Goal: Task Accomplishment & Management: Use online tool/utility

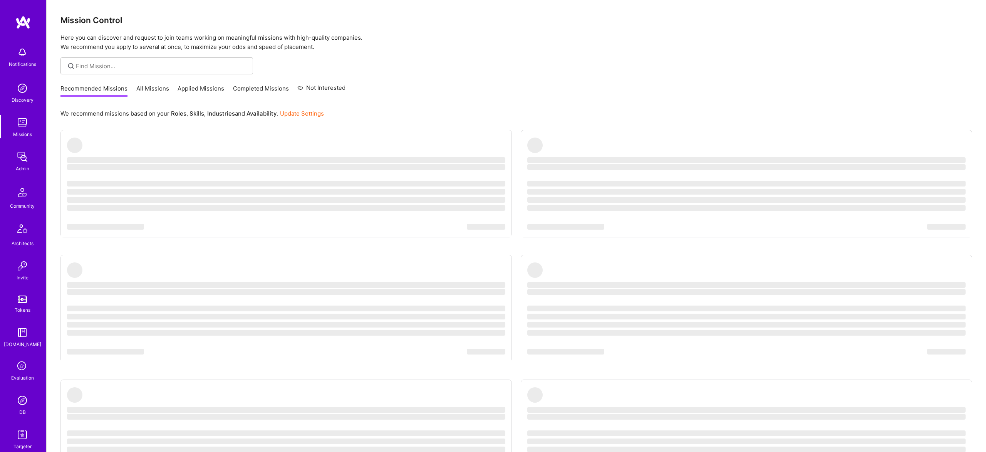
click at [19, 404] on img at bounding box center [22, 400] width 15 height 15
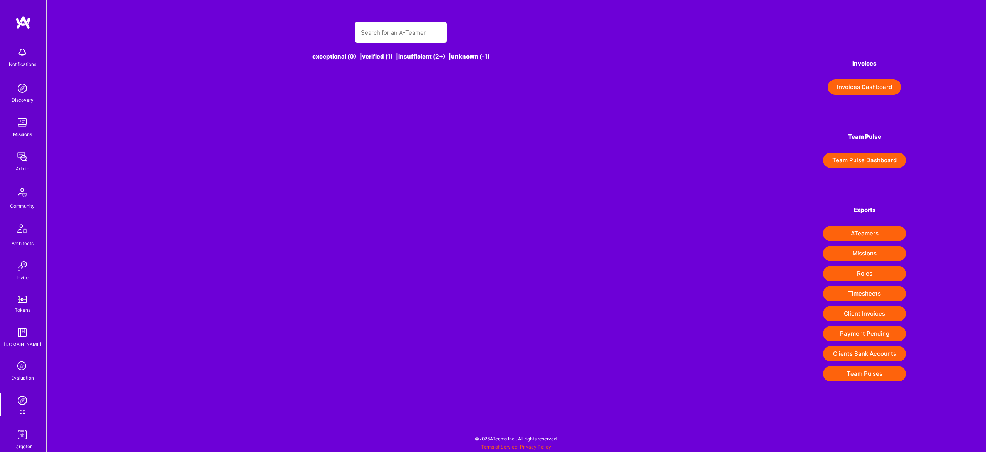
click at [386, 20] on div "exceptional (0) | verified (1) | insufficient (2+) | unknown (-1)" at bounding box center [401, 45] width 549 height 67
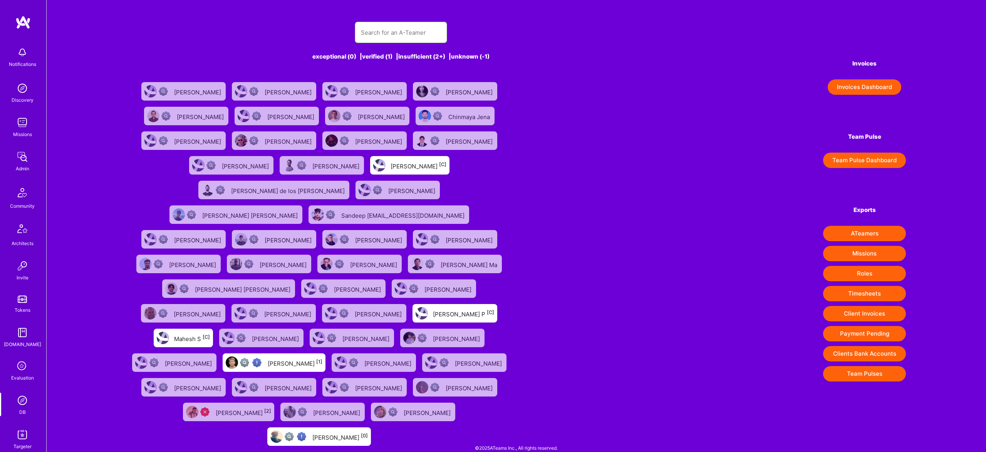
click at [389, 25] on input "text" at bounding box center [401, 33] width 80 height 20
paste input "Berkan"
type input "Berkan"
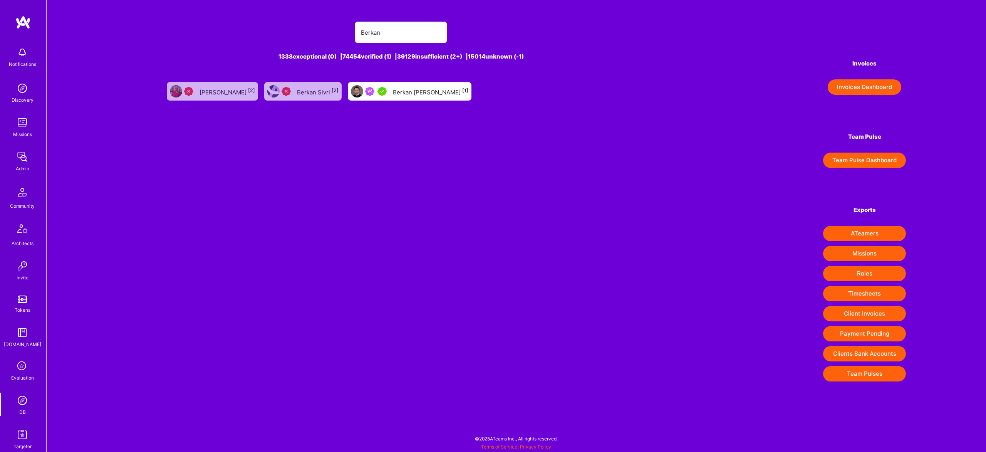
click at [390, 96] on div at bounding box center [370, 91] width 39 height 12
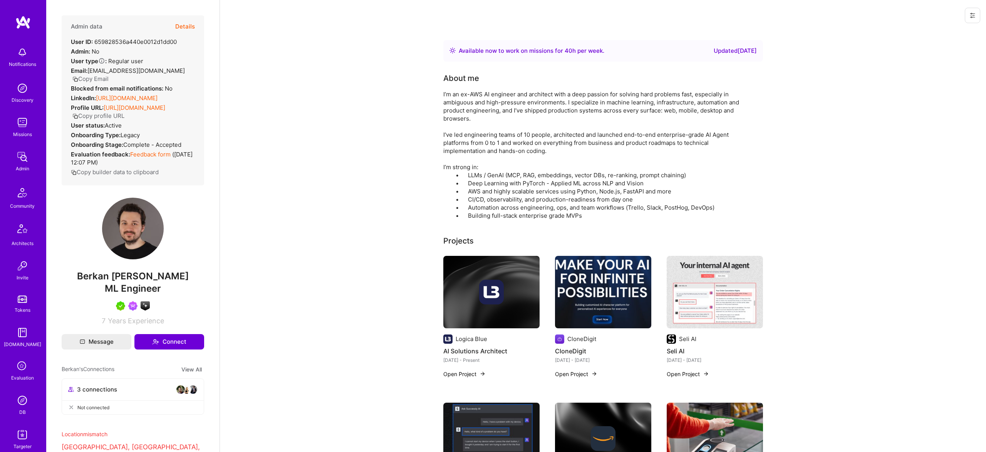
click at [195, 22] on div "Admin data Details User ID: 659828536a440e0012d1dd00 Admin: No User type Regula…" at bounding box center [133, 100] width 143 height 170
click at [187, 27] on button "Details" at bounding box center [185, 26] width 20 height 22
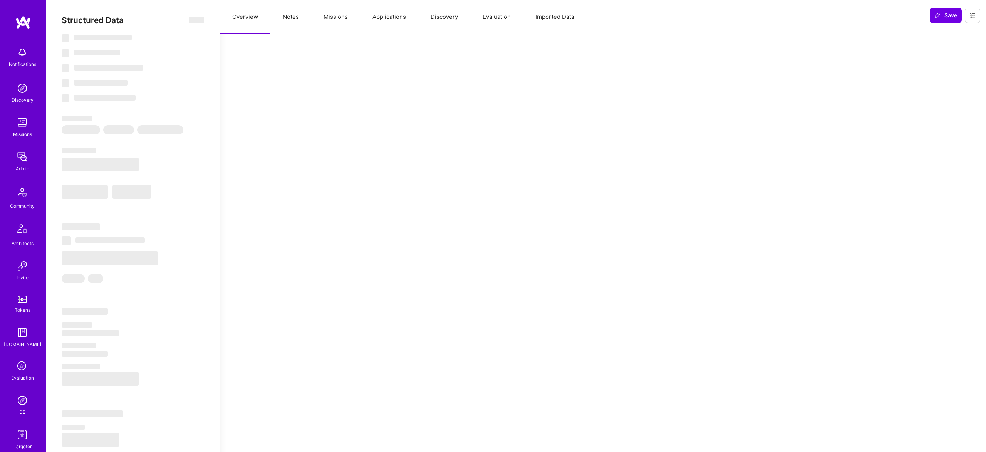
select select "Right Now"
select select "5"
select select "7"
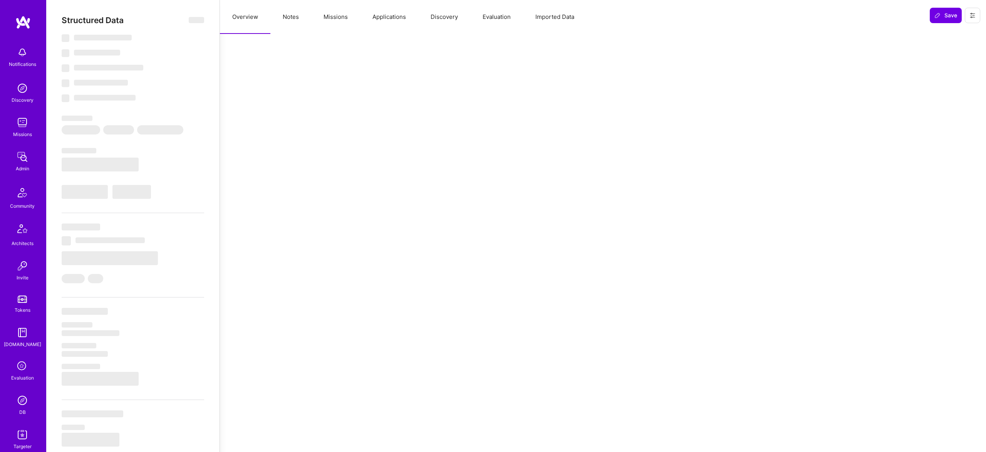
select select "US"
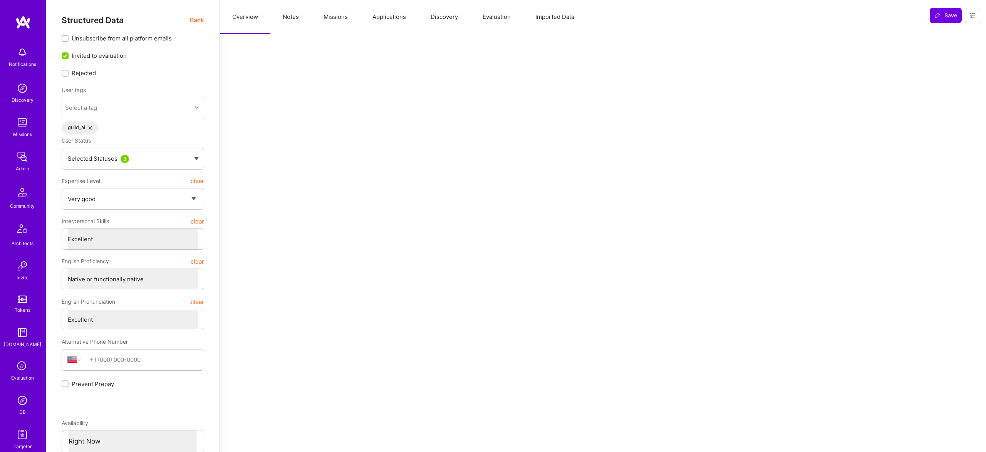
click at [193, 19] on span "Back" at bounding box center [197, 20] width 14 height 10
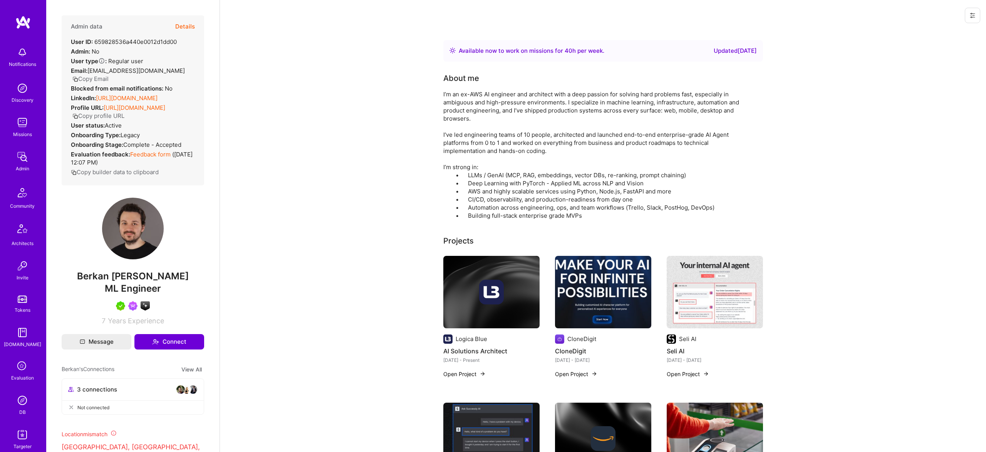
click at [186, 24] on button "Details" at bounding box center [185, 26] width 20 height 22
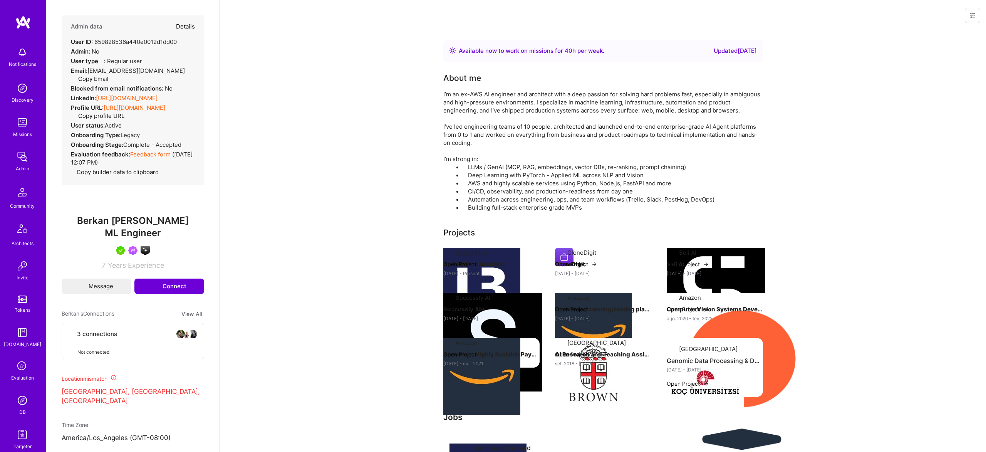
type textarea "x"
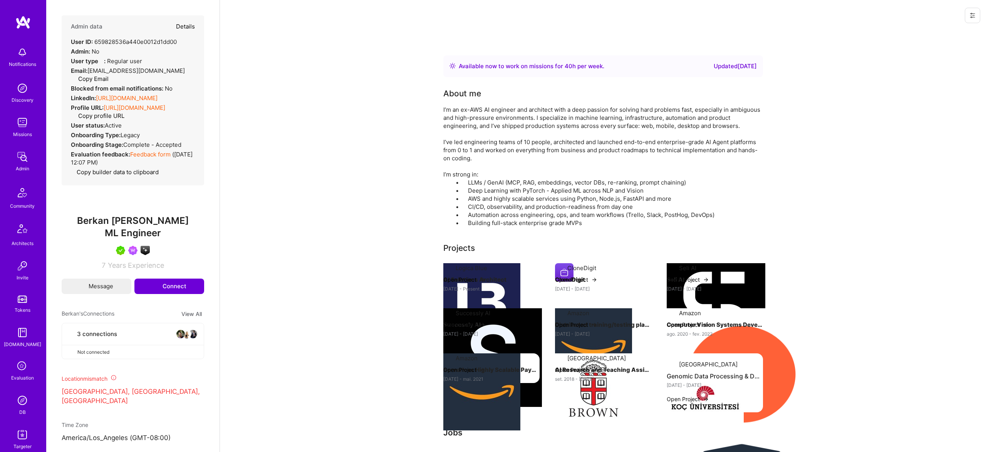
select select "5"
select select "7"
select select "US"
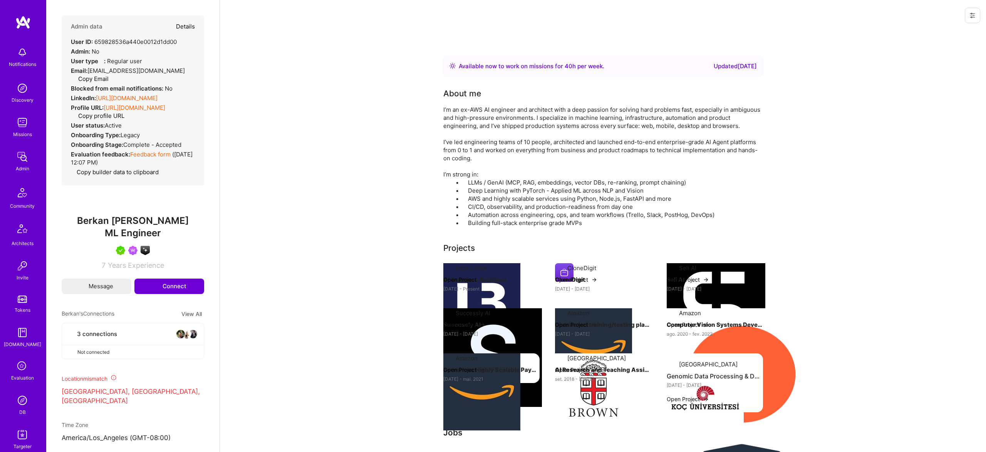
select select "Right Now"
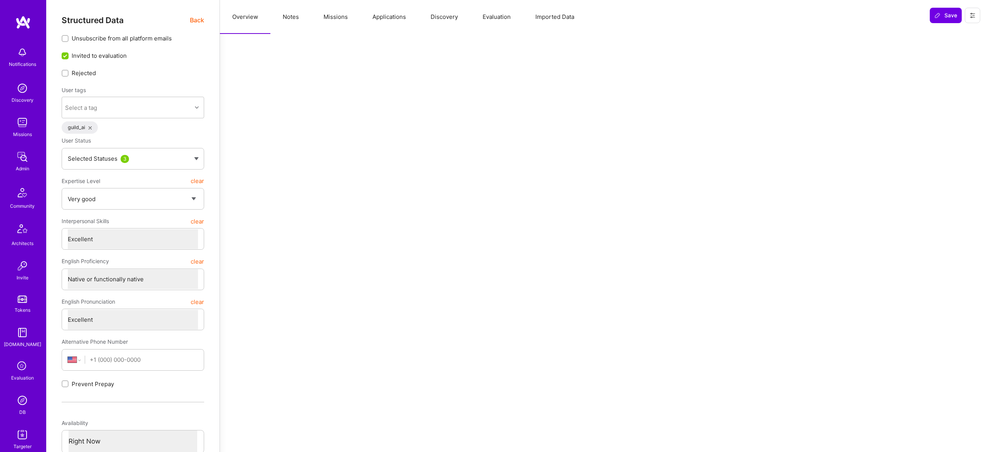
click at [339, 16] on button "Missions" at bounding box center [335, 17] width 49 height 34
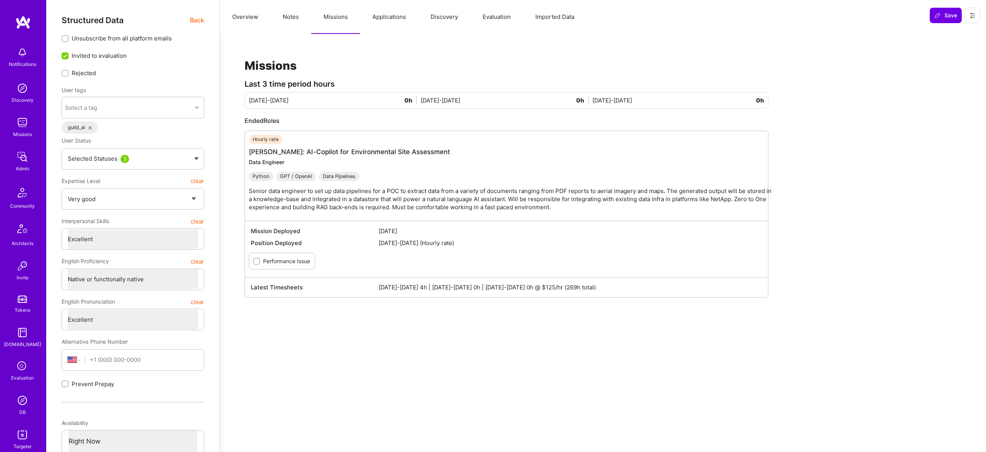
click at [400, 15] on button "Applications" at bounding box center [389, 17] width 58 height 34
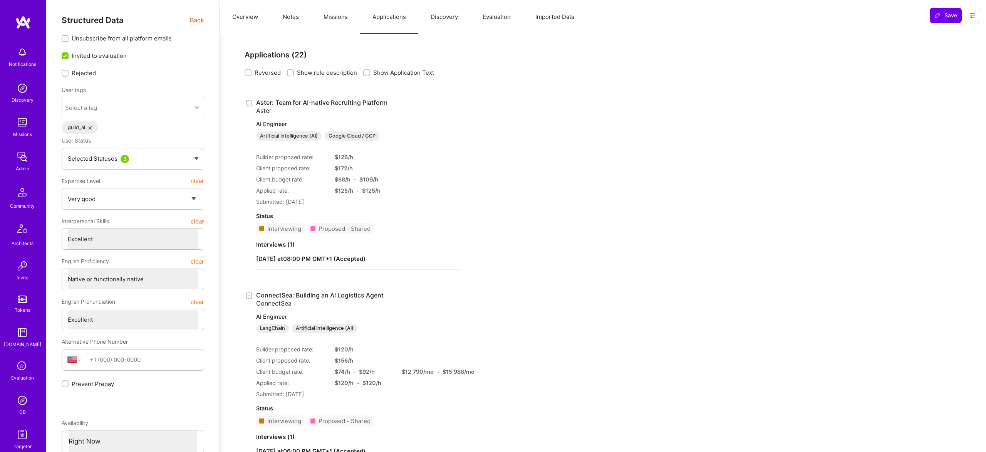
click at [341, 17] on button "Missions" at bounding box center [335, 17] width 49 height 34
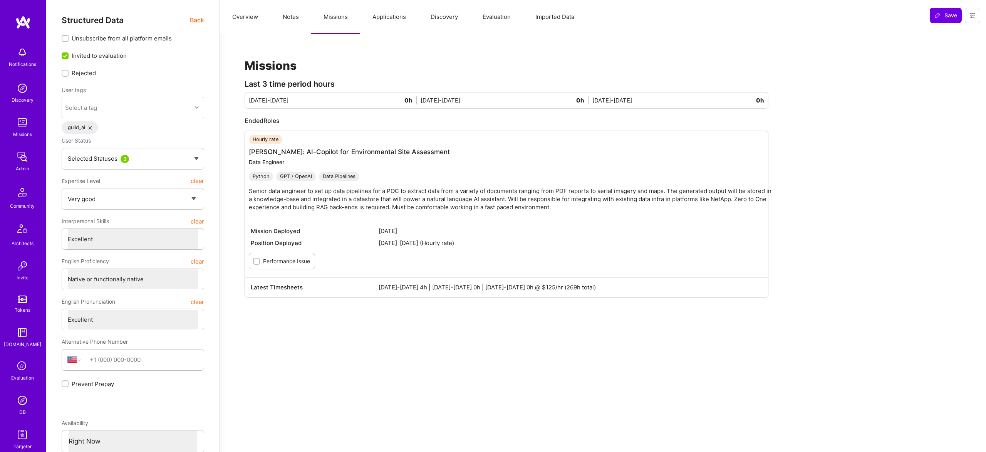
click at [380, 17] on button "Applications" at bounding box center [389, 17] width 58 height 34
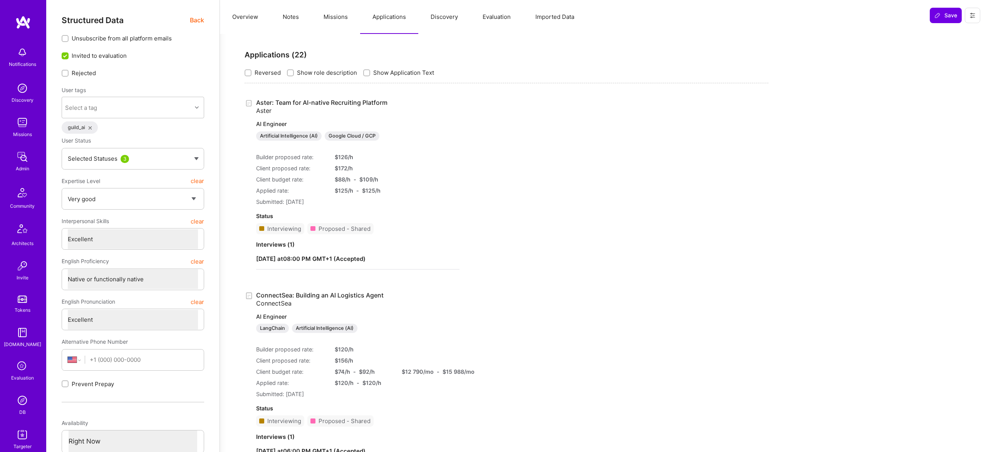
click at [333, 104] on link "Aster: Team for AI-native Recruiting Platform Aster AI Engineer Artificial Inte…" at bounding box center [357, 120] width 203 height 42
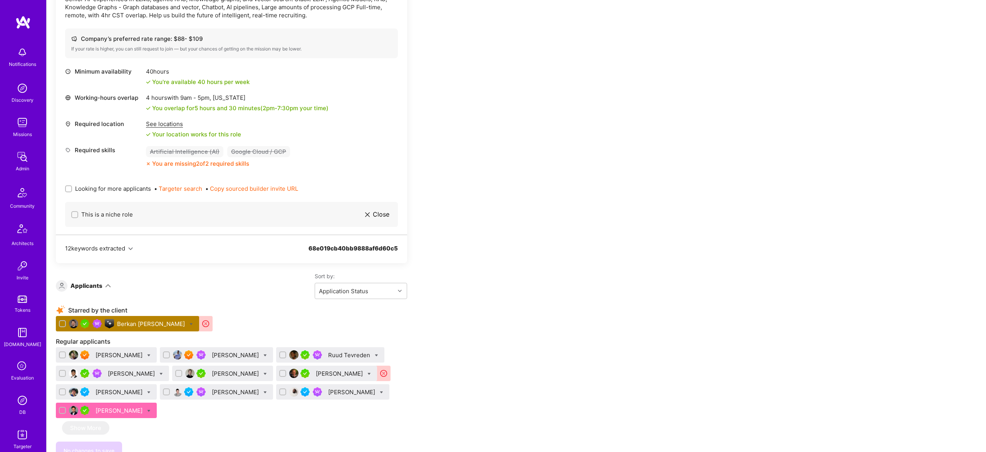
scroll to position [736, 0]
click at [144, 413] on div "Adil Mubeen" at bounding box center [120, 410] width 49 height 8
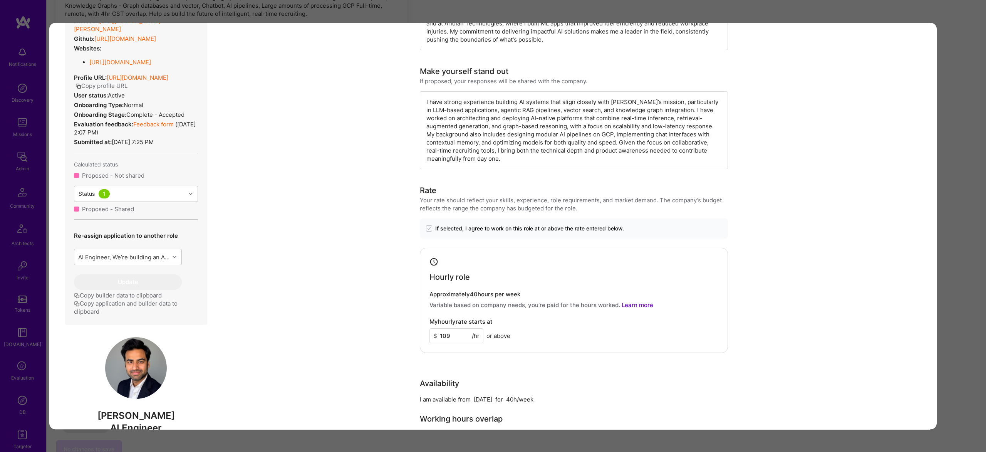
scroll to position [255, 0]
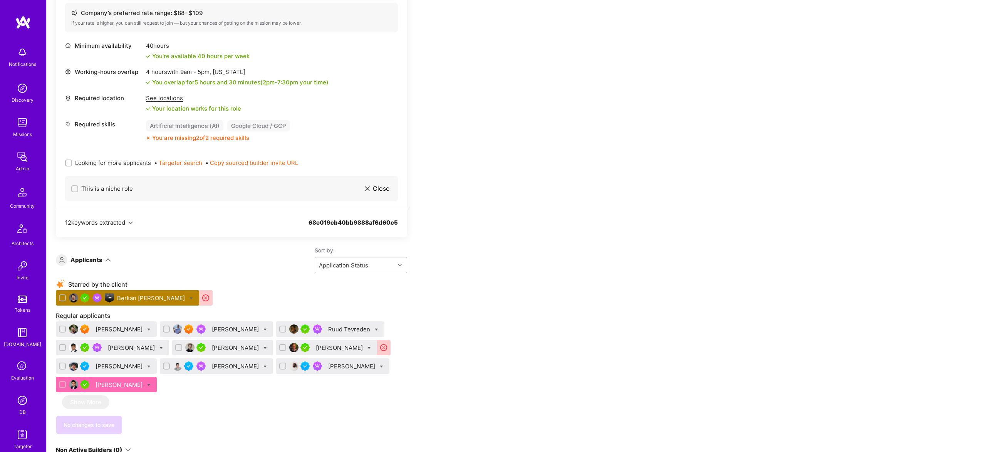
scroll to position [761, 0]
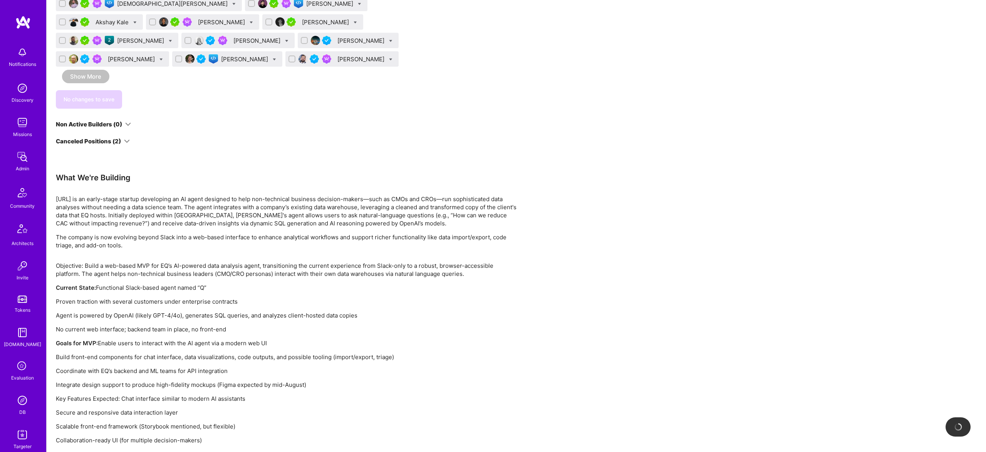
scroll to position [652, 0]
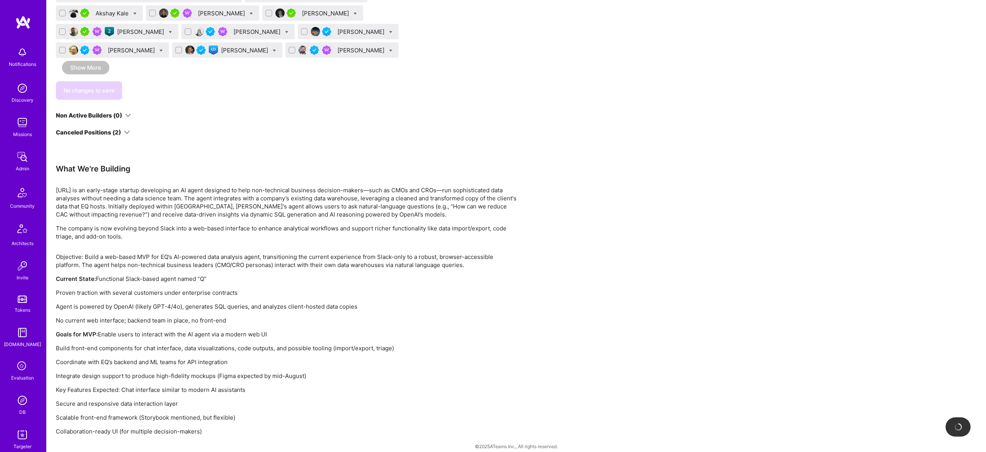
click at [115, 129] on div "Canceled Positions (2)" at bounding box center [88, 132] width 65 height 8
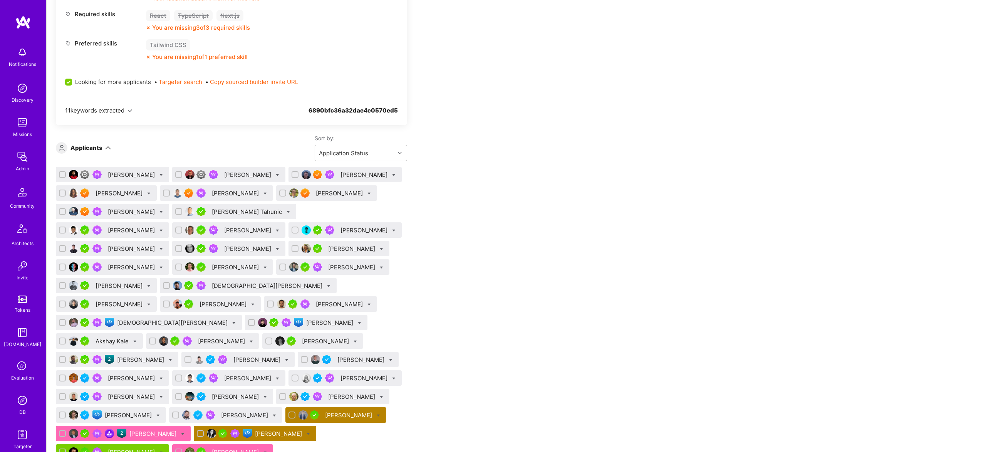
scroll to position [0, 0]
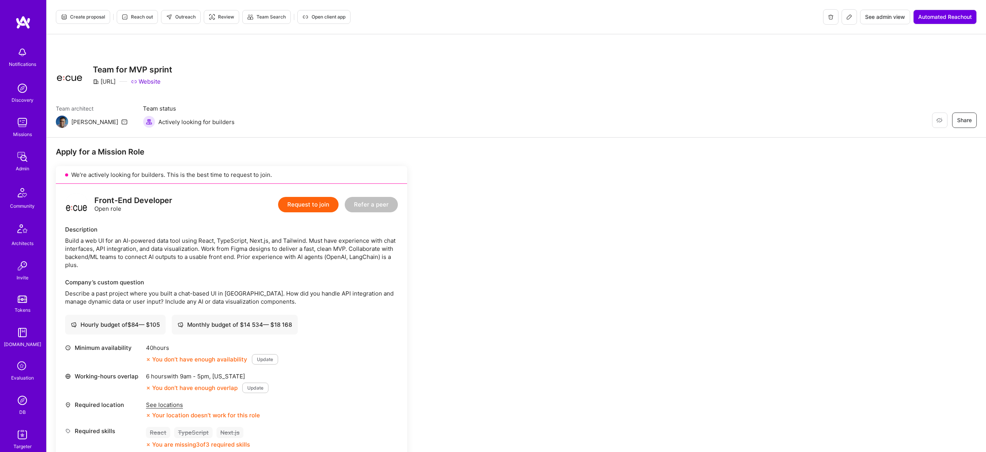
drag, startPoint x: 95, startPoint y: 8, endPoint x: 97, endPoint y: 13, distance: 5.2
click at [95, 8] on div "Create proposal Reach out Outreach Review Team Search Open client app See admin…" at bounding box center [517, 17] width 940 height 34
click at [97, 13] on span "Create proposal" at bounding box center [83, 16] width 44 height 7
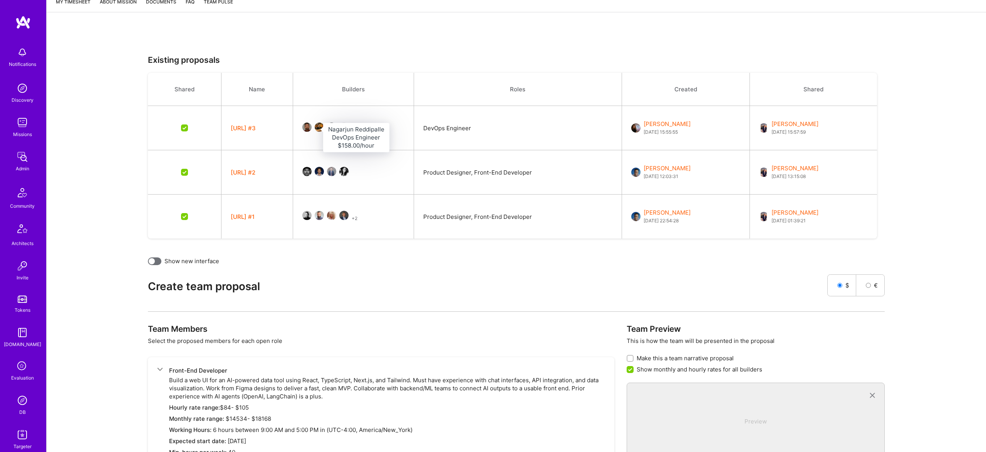
scroll to position [144, 0]
click at [357, 218] on button "+ 2" at bounding box center [355, 219] width 6 height 8
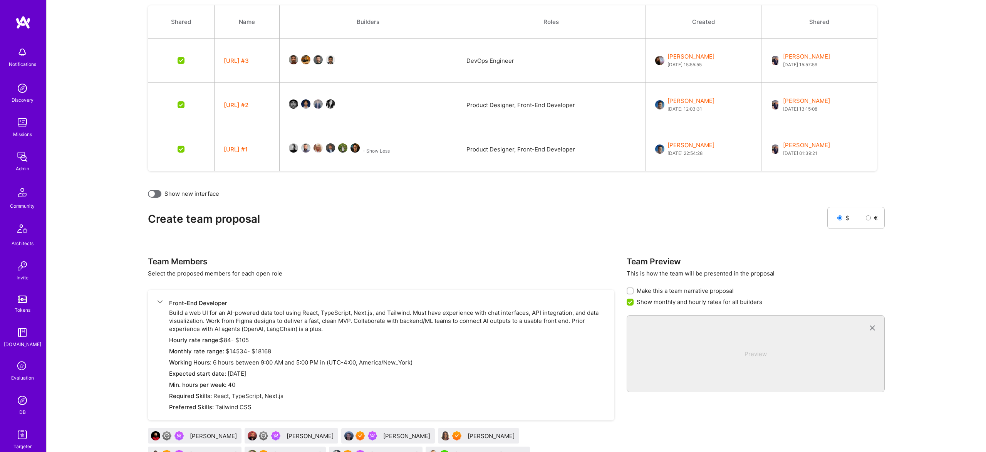
scroll to position [0, 0]
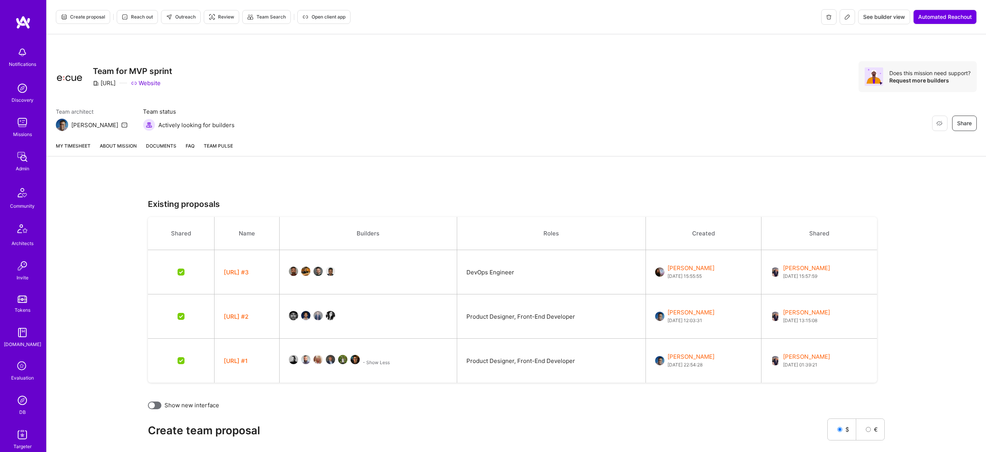
click at [105, 80] on div "Ecue.ai" at bounding box center [104, 83] width 23 height 8
copy div "Ecue"
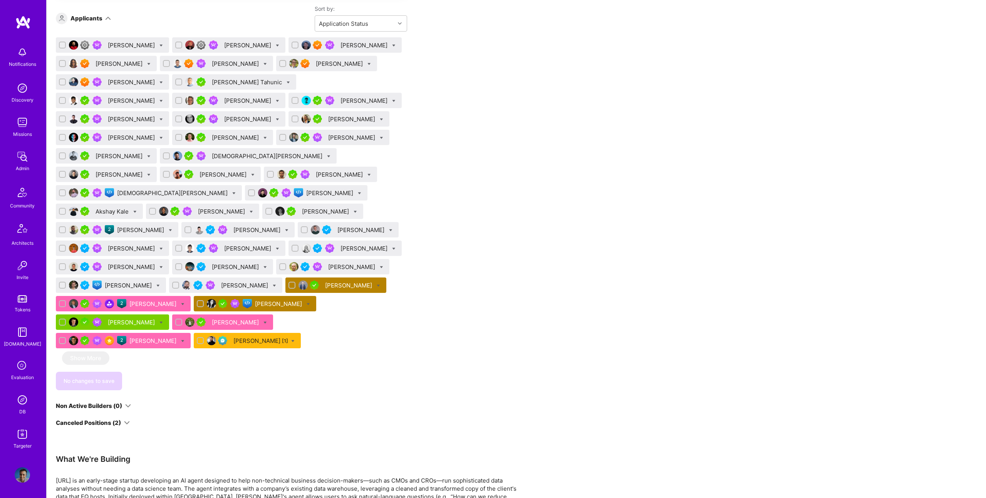
scroll to position [566, 0]
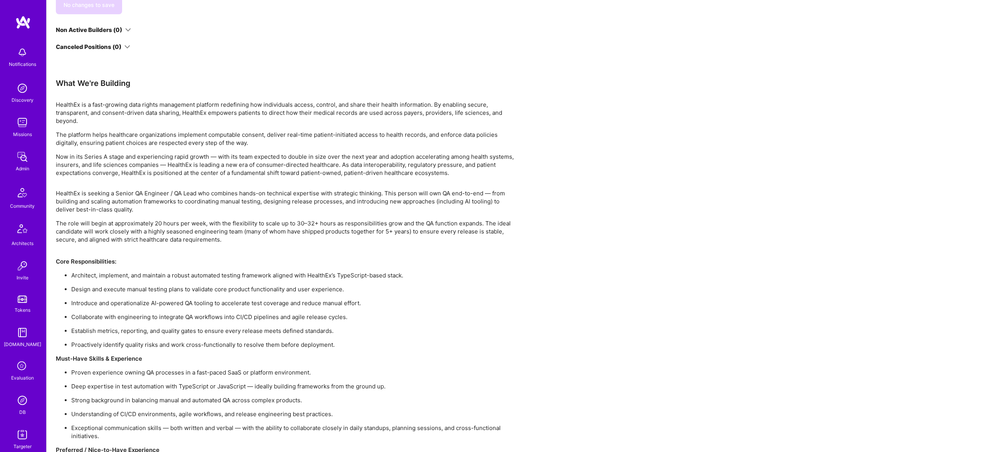
scroll to position [794, 0]
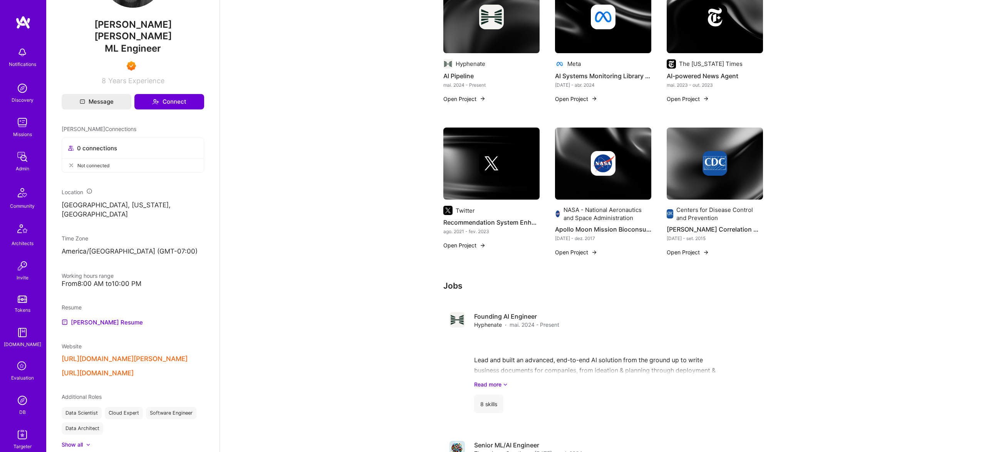
scroll to position [211, 0]
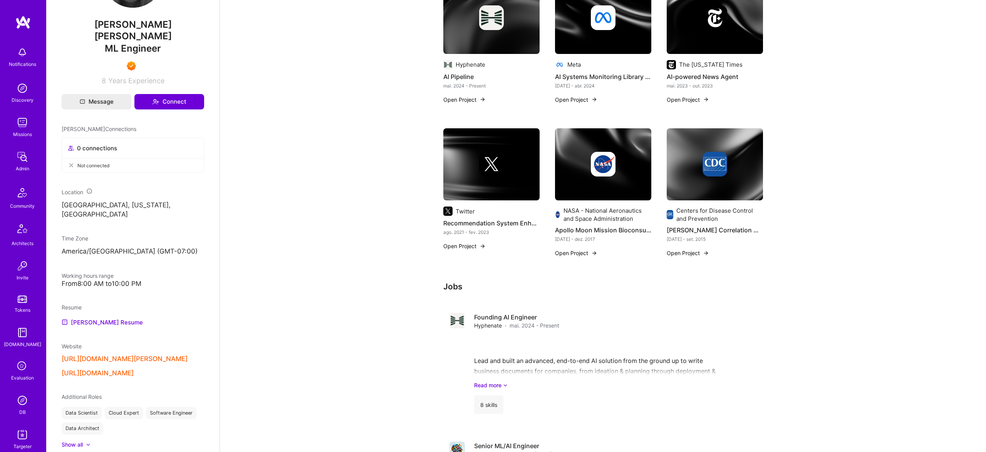
click at [485, 172] on img at bounding box center [491, 164] width 25 height 25
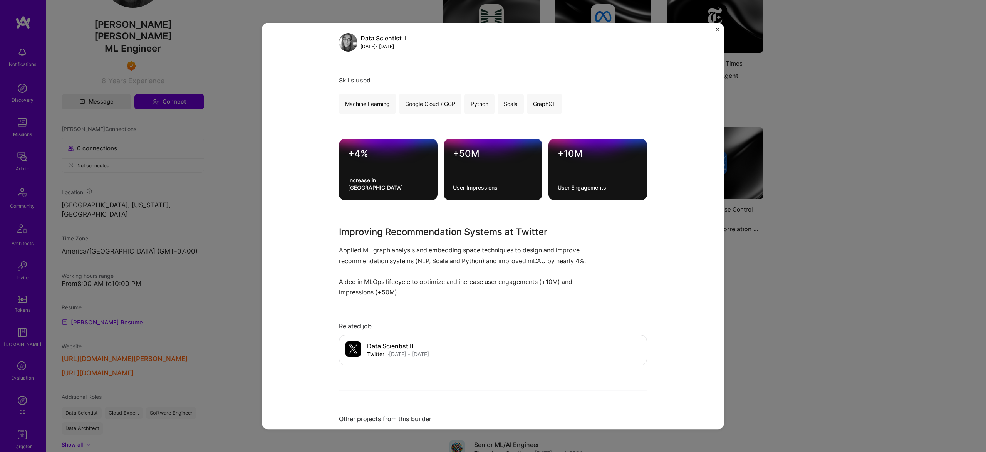
scroll to position [163, 0]
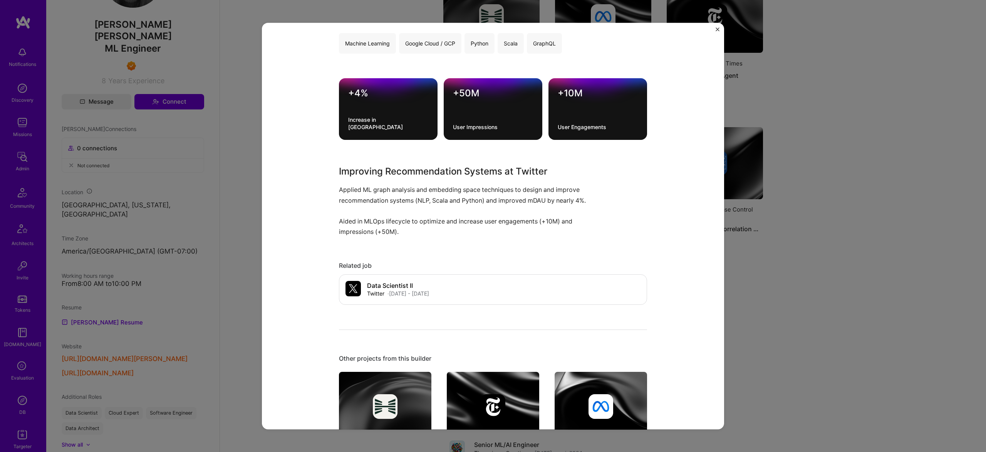
click at [858, 218] on div "Recommendation System Enhancement Twitter Artifical Intelligence / Machine Lear…" at bounding box center [493, 226] width 986 height 452
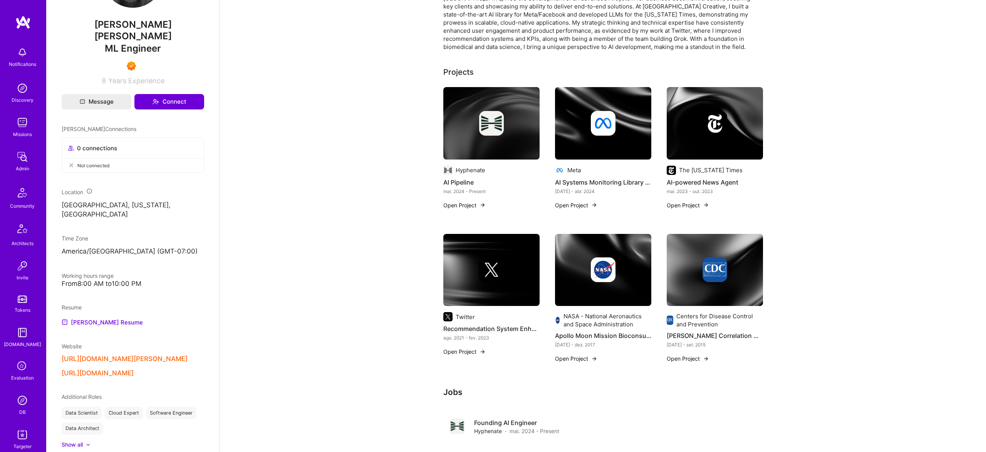
scroll to position [101, 0]
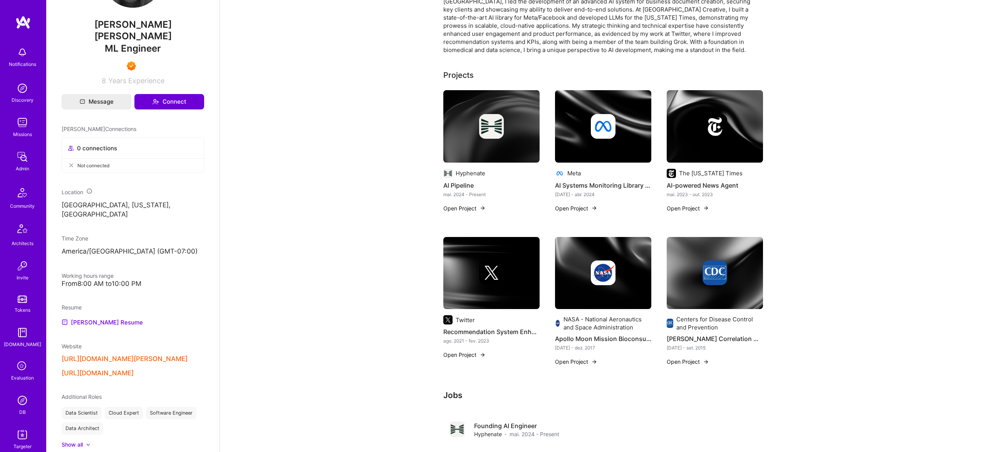
click at [614, 130] on img at bounding box center [603, 126] width 25 height 25
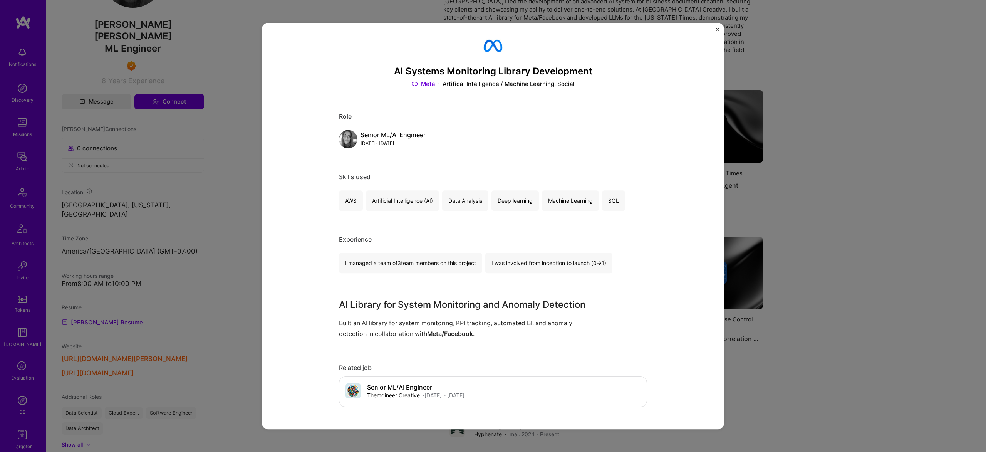
scroll to position [4, 0]
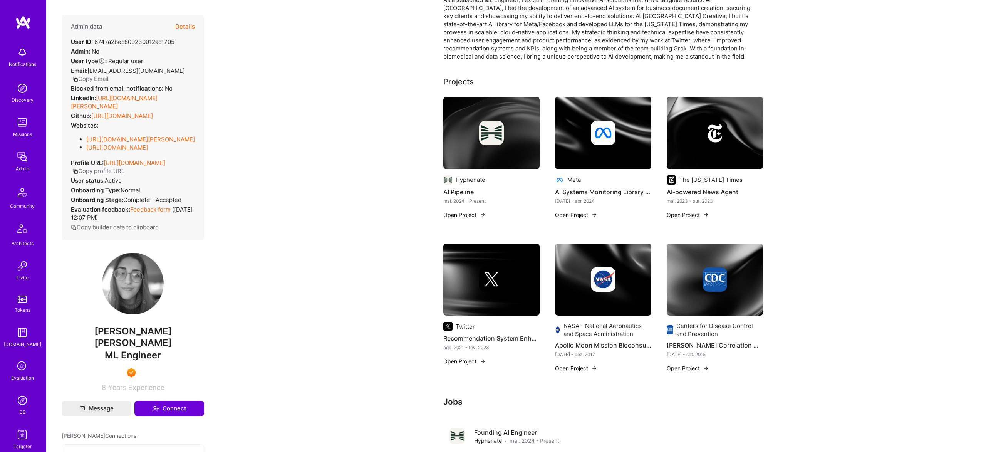
scroll to position [94, 0]
click at [500, 273] on img at bounding box center [491, 279] width 25 height 25
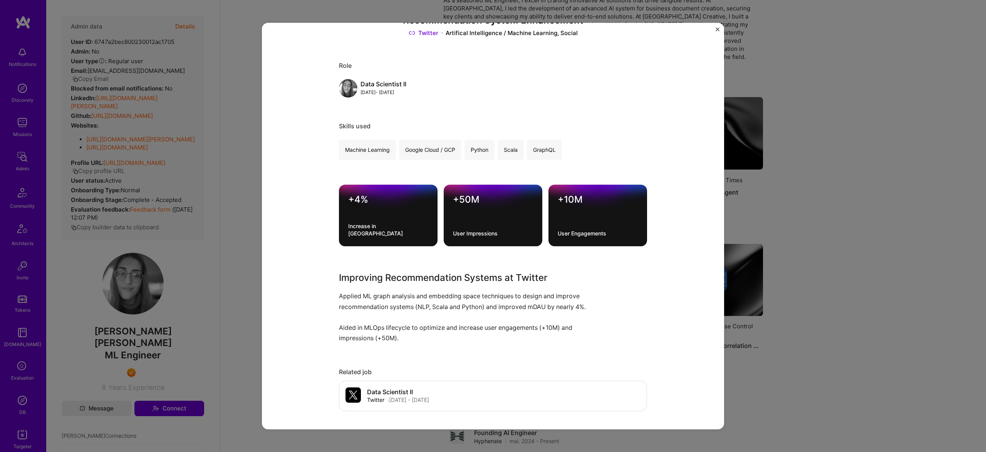
scroll to position [57, 0]
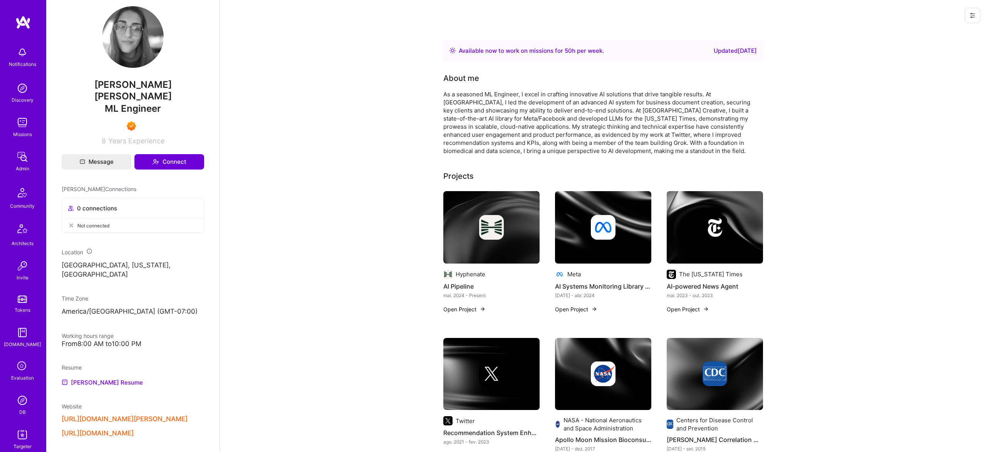
scroll to position [245, 0]
click at [604, 226] on img at bounding box center [603, 227] width 25 height 25
drag, startPoint x: 772, startPoint y: 218, endPoint x: 762, endPoint y: 218, distance: 10.0
click at [746, 215] on div at bounding box center [715, 227] width 96 height 25
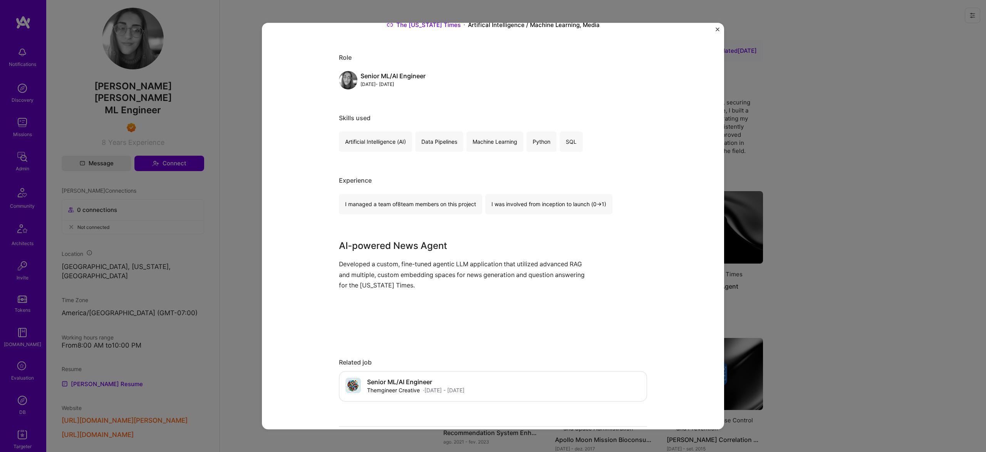
scroll to position [67, 0]
click at [792, 285] on div "AI-powered News Agent The New York Times Artifical Intelligence / Machine Learn…" at bounding box center [493, 226] width 986 height 452
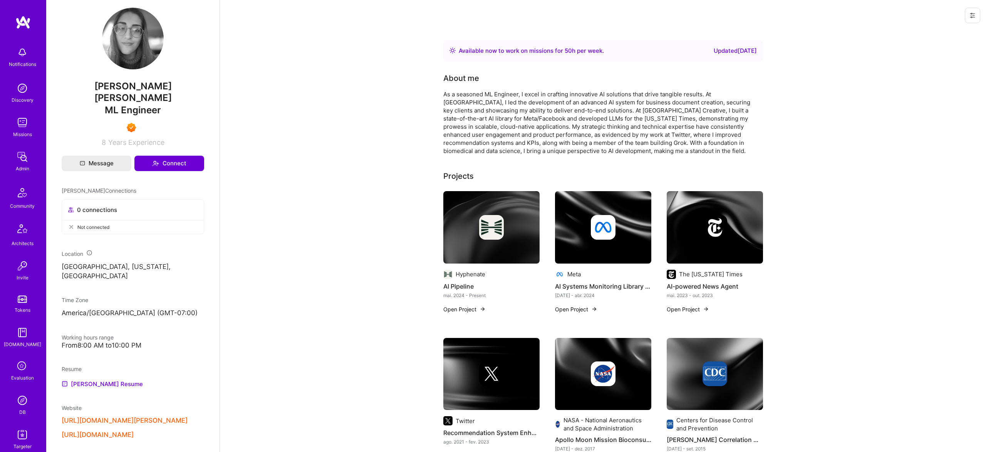
click at [729, 354] on img at bounding box center [715, 374] width 96 height 72
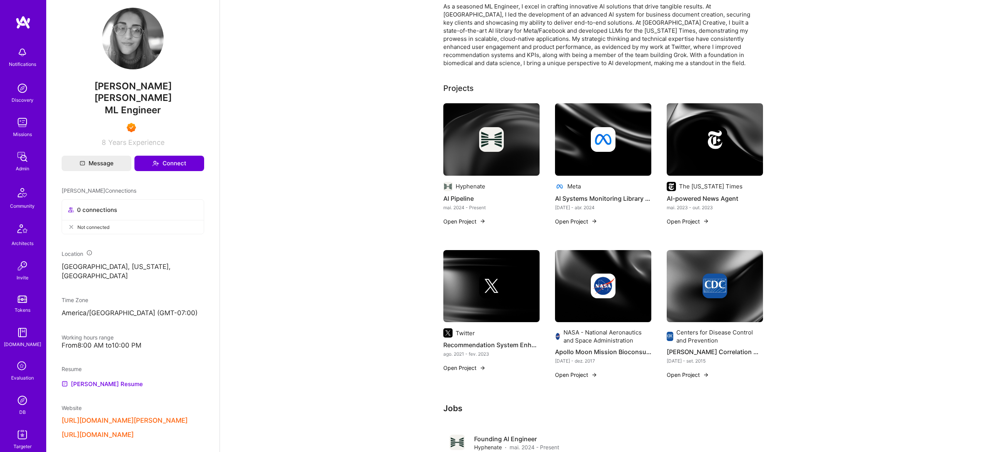
scroll to position [89, 0]
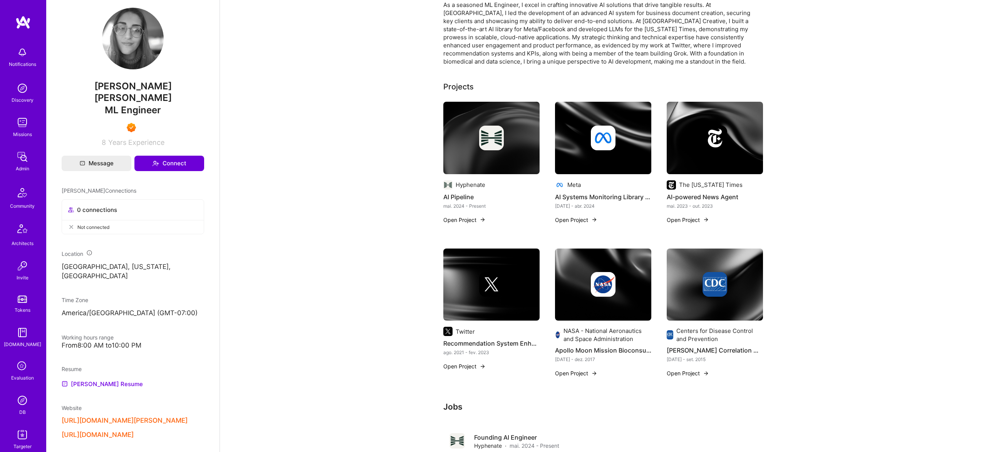
click at [587, 278] on div at bounding box center [603, 284] width 96 height 25
click at [492, 126] on img at bounding box center [491, 138] width 25 height 25
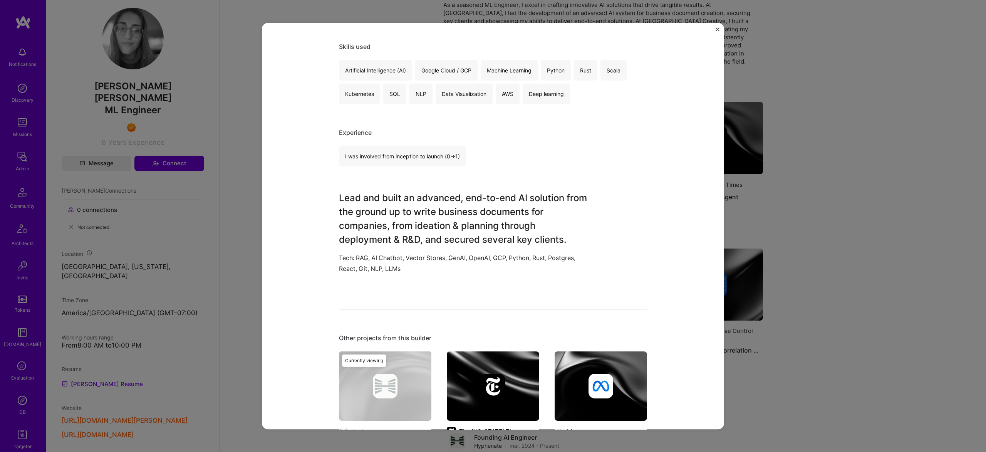
scroll to position [142, 0]
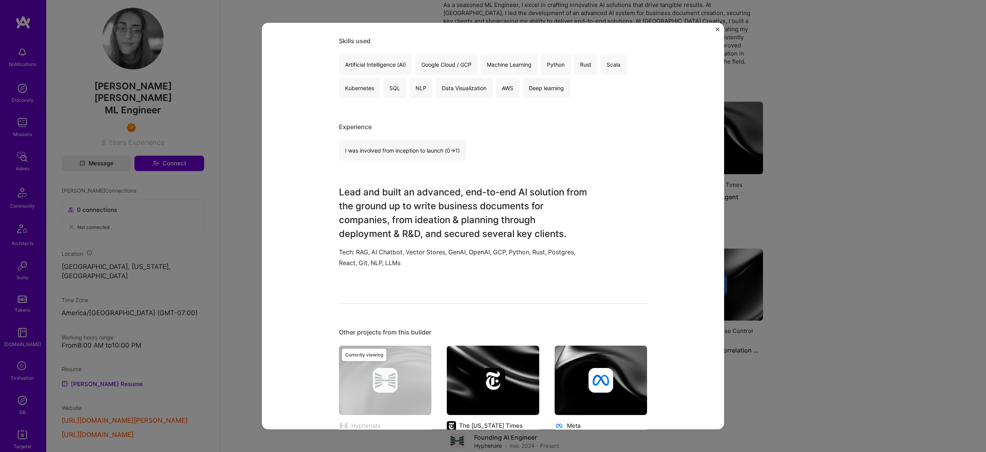
click at [775, 203] on div "AI Pipeline Hyphenate Artifical Intelligence / Machine Learning Role ML Enginee…" at bounding box center [493, 226] width 986 height 452
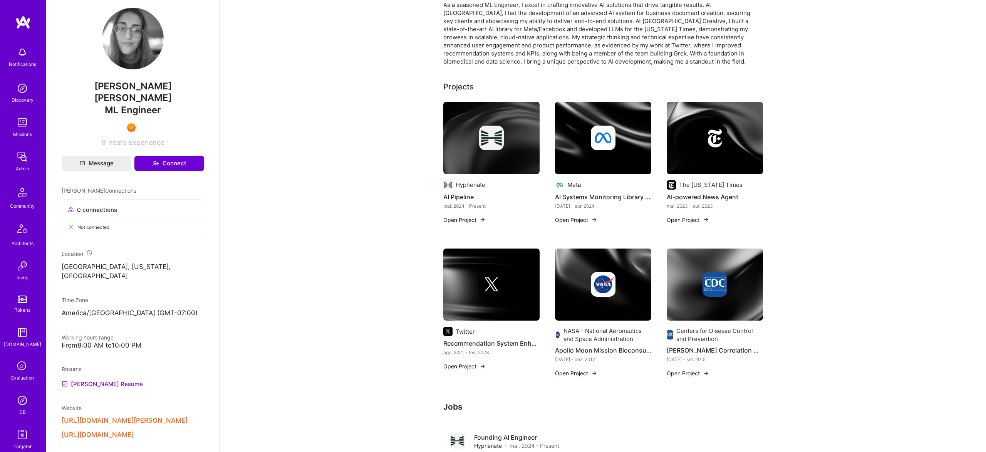
click at [720, 136] on img at bounding box center [715, 138] width 25 height 25
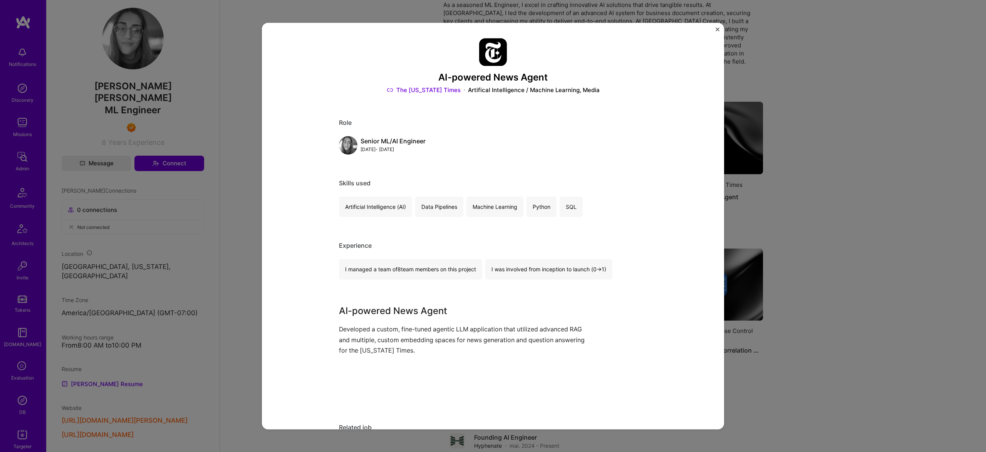
click at [792, 163] on div "AI-powered News Agent The New York Times Artifical Intelligence / Machine Learn…" at bounding box center [493, 226] width 986 height 452
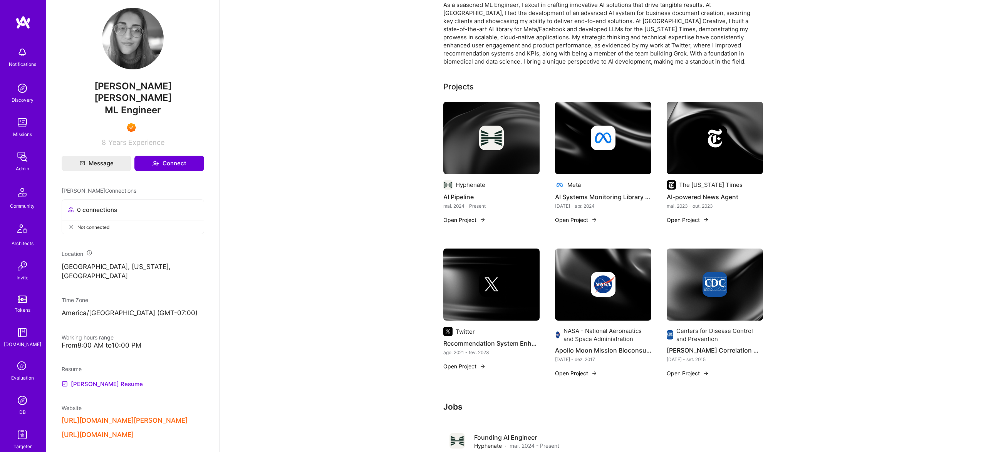
click at [663, 137] on div "Hyphenate AI Pipeline mai. 2024 - Present Open Project Meta AI Systems Monitori…" at bounding box center [603, 244] width 320 height 285
click at [574, 133] on div at bounding box center [603, 138] width 96 height 25
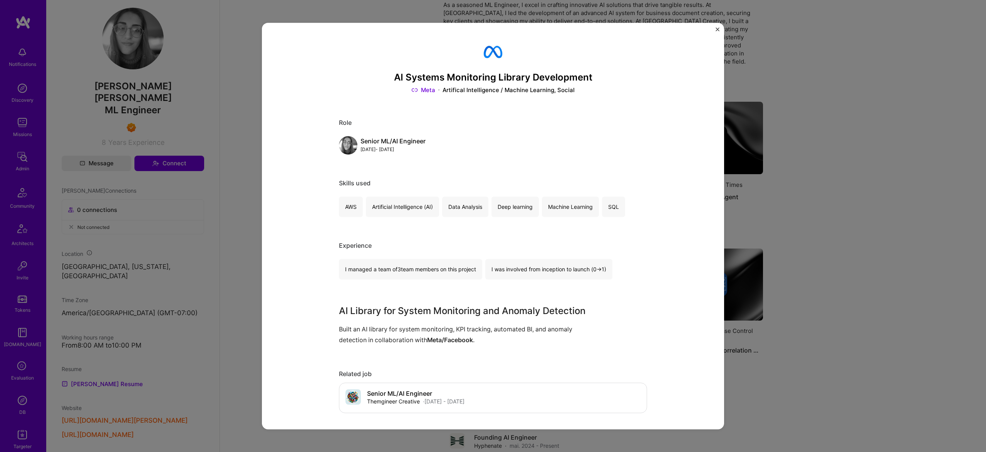
click at [786, 201] on div "AI Systems Monitoring Library Development Meta Artifical Intelligence / Machine…" at bounding box center [493, 226] width 986 height 452
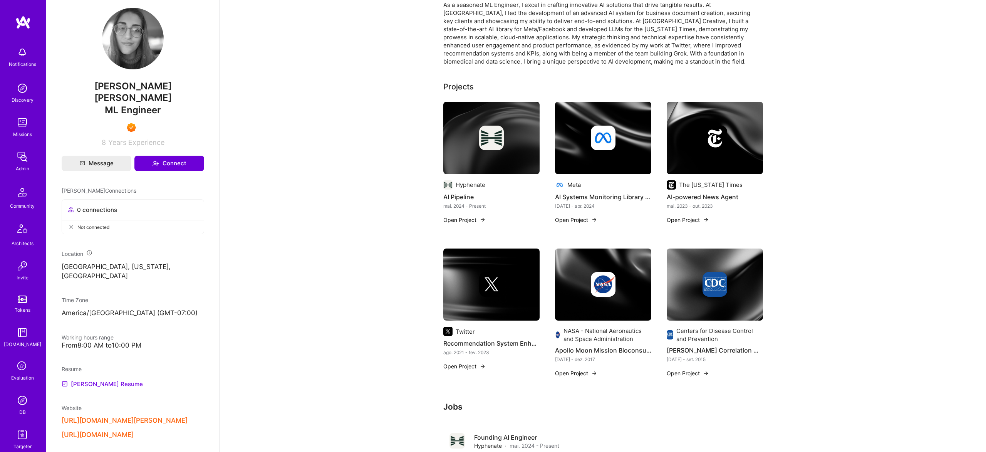
click at [728, 271] on img at bounding box center [715, 284] width 96 height 72
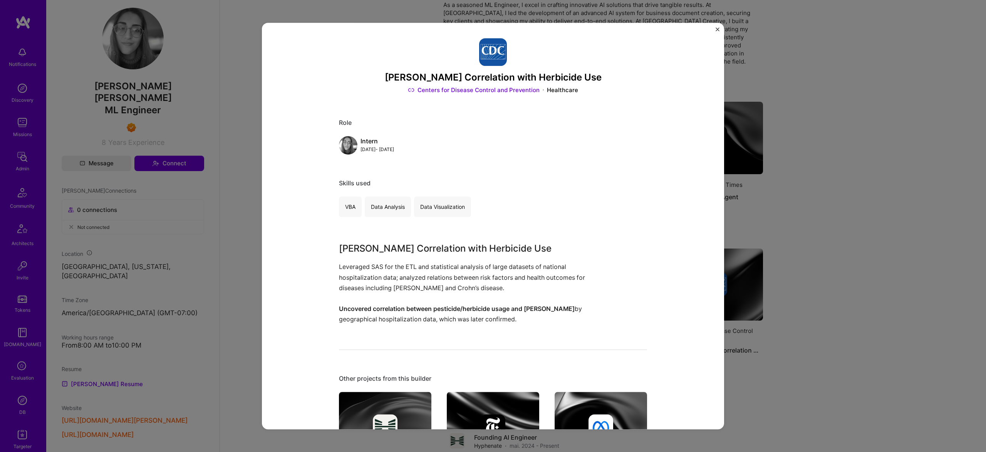
click at [630, 250] on div "Parkinson's Correlation with Herbicide Use Leveraged SAS for the ETL and statis…" at bounding box center [493, 283] width 308 height 83
click at [851, 280] on div "Parkinson's Correlation with Herbicide Use Centers for Disease Control and Prev…" at bounding box center [493, 226] width 986 height 452
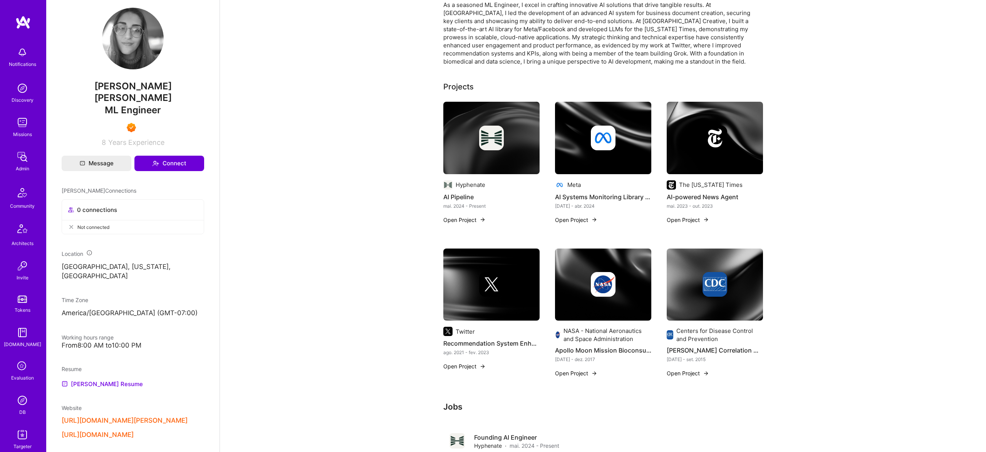
click at [602, 280] on img at bounding box center [603, 284] width 25 height 25
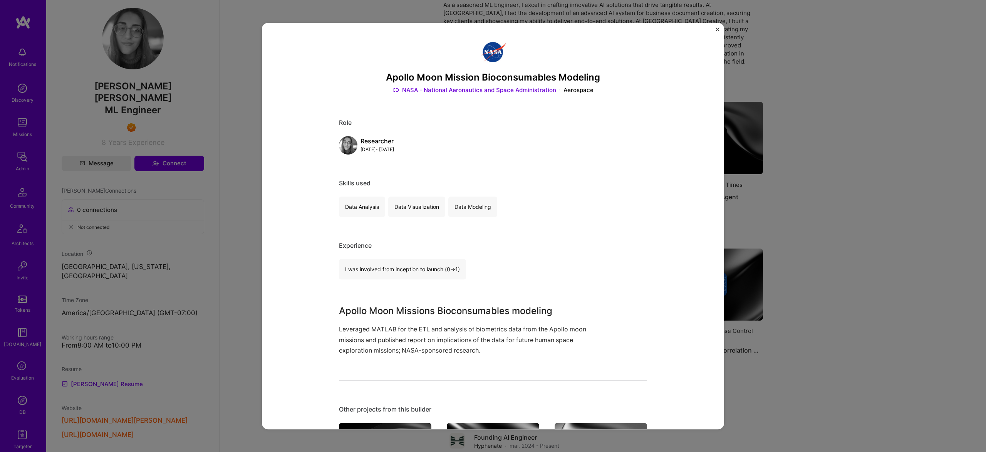
click at [782, 271] on div "Apollo Moon Mission Bioconsumables Modeling NASA - National Aeronautics and Spa…" at bounding box center [493, 226] width 986 height 452
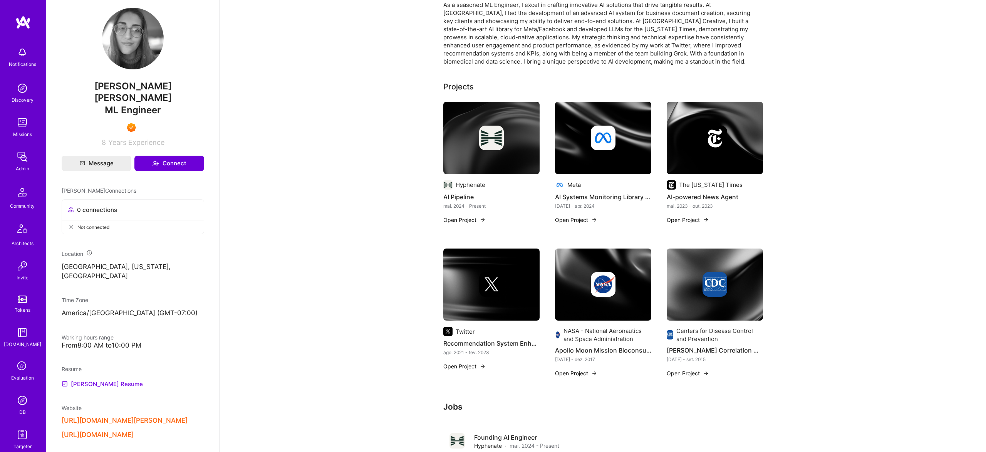
click at [519, 264] on img at bounding box center [491, 284] width 96 height 72
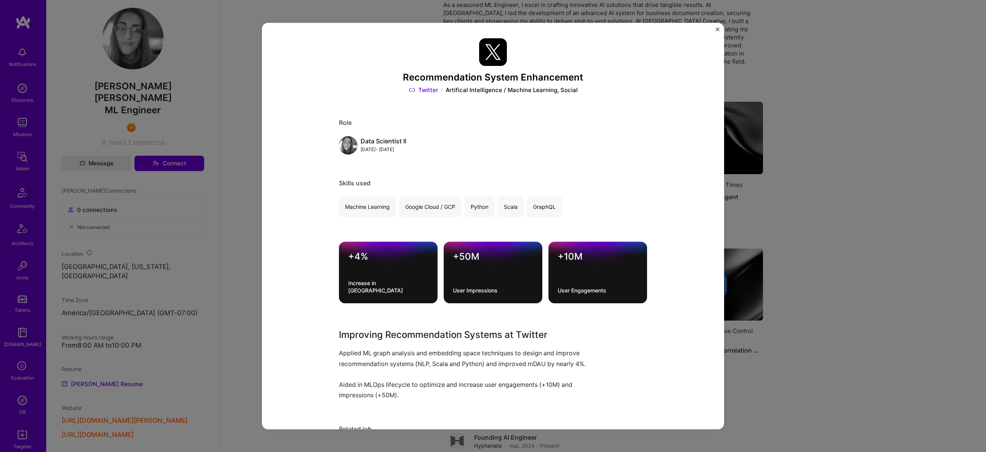
click at [827, 321] on div "Recommendation System Enhancement Twitter Artifical Intelligence / Machine Lear…" at bounding box center [493, 226] width 986 height 452
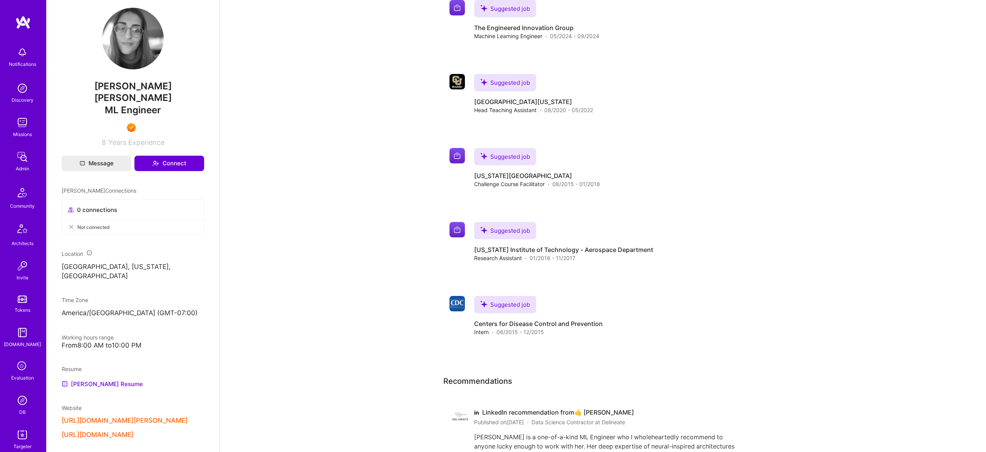
scroll to position [1190, 0]
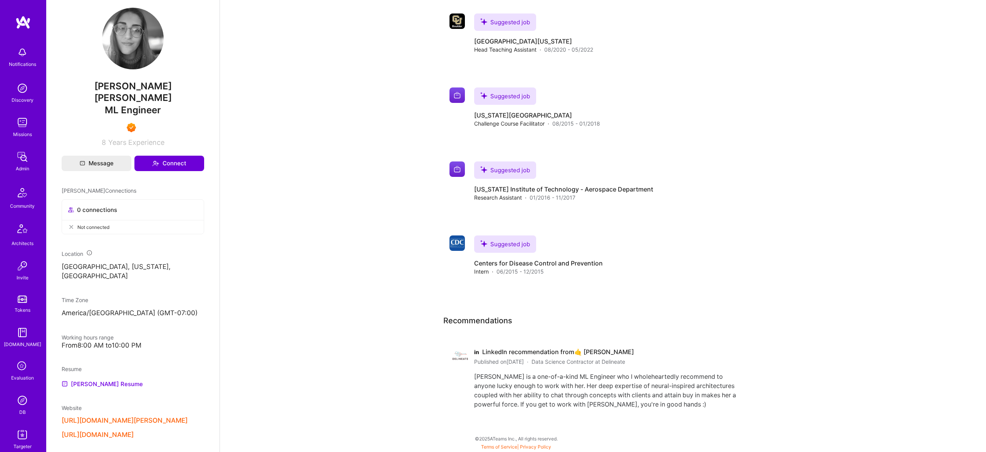
click at [634, 378] on div "Luna is a one-of-a-kind ML Engineer who I wholeheartedly recommend to anyone lu…" at bounding box center [608, 390] width 268 height 37
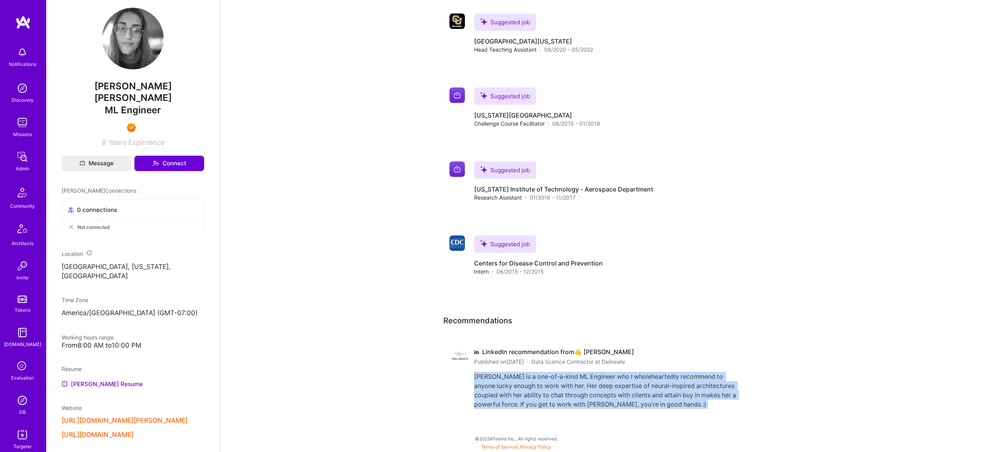
click at [635, 378] on div "Luna is a one-of-a-kind ML Engineer who I wholeheartedly recommend to anyone lu…" at bounding box center [608, 390] width 268 height 37
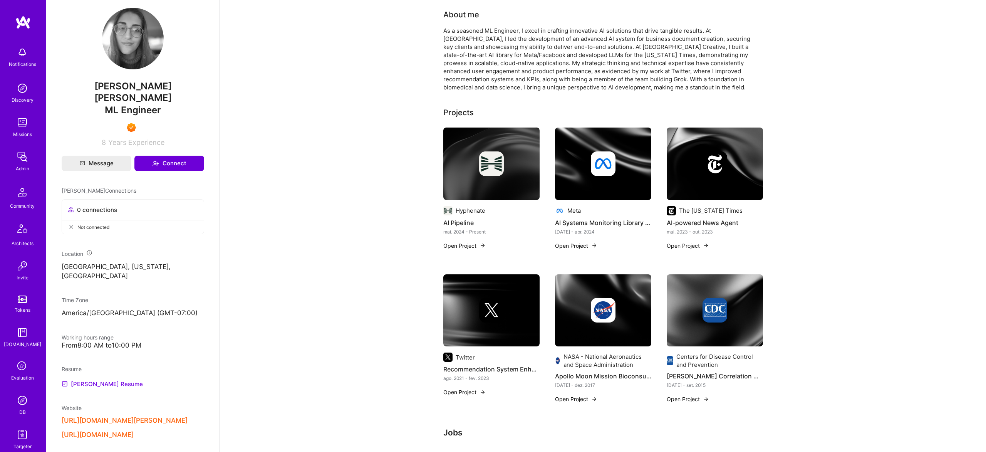
scroll to position [0, 0]
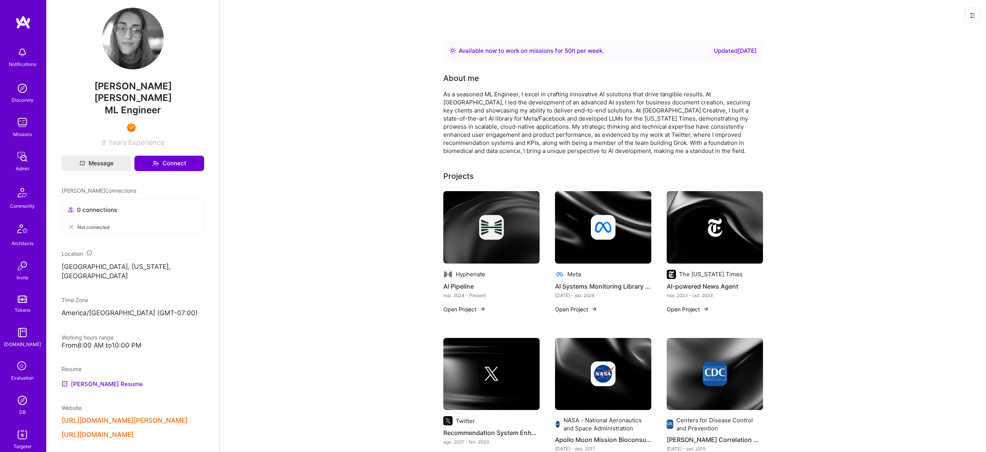
click at [723, 213] on img at bounding box center [715, 227] width 96 height 72
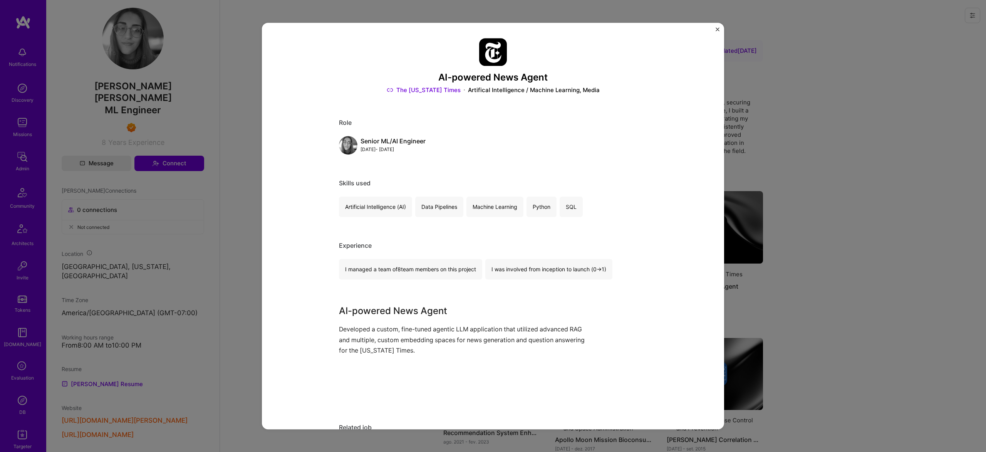
click at [130, 310] on div "AI-powered News Agent The New York Times Artifical Intelligence / Machine Learn…" at bounding box center [493, 226] width 986 height 452
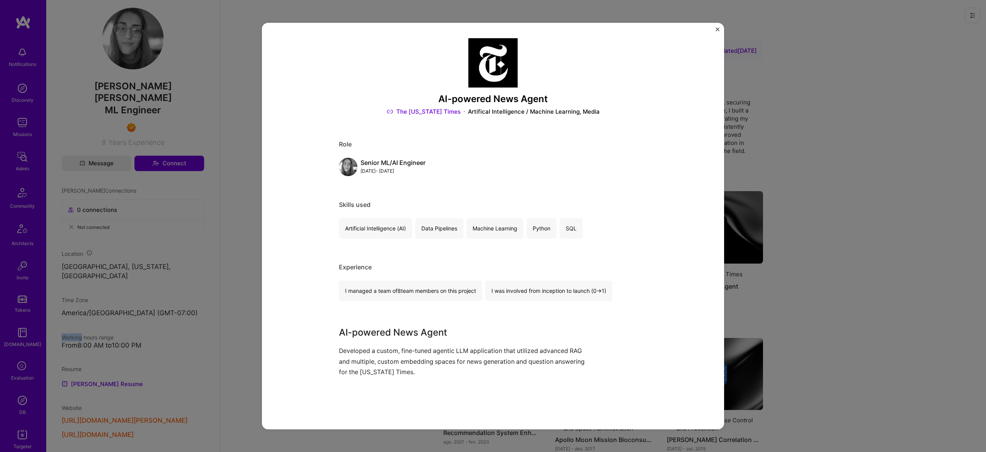
click at [127, 310] on div "Admin data Details User ID: 6747a2bec800230012ac1705 Admin: No User type Regula…" at bounding box center [132, 226] width 173 height 452
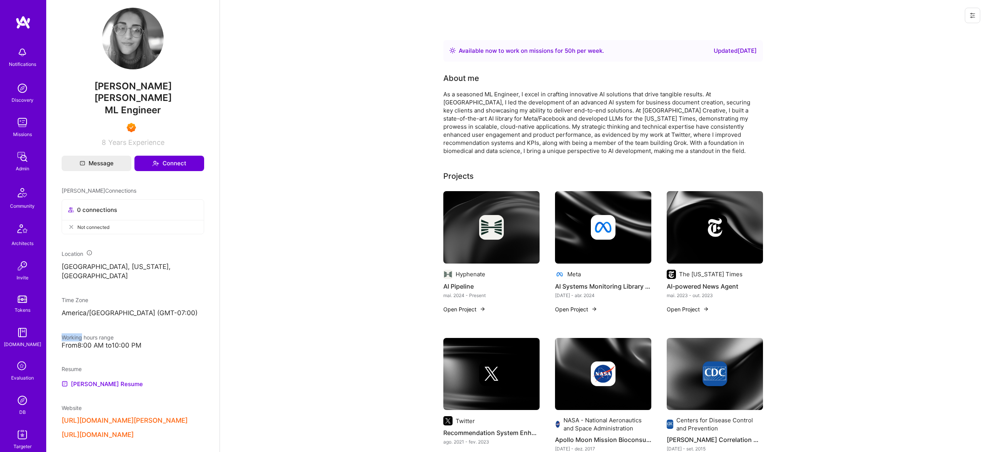
click at [31, 396] on link "DB" at bounding box center [22, 404] width 48 height 23
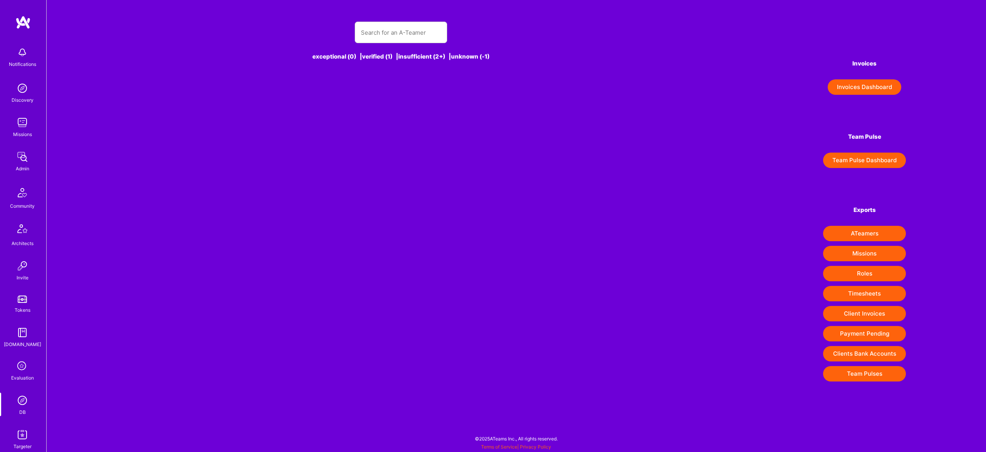
click at [25, 426] on div "Notifications Discovery Missions Admin Community Architects Invite Tokens A.Gui…" at bounding box center [23, 246] width 46 height 407
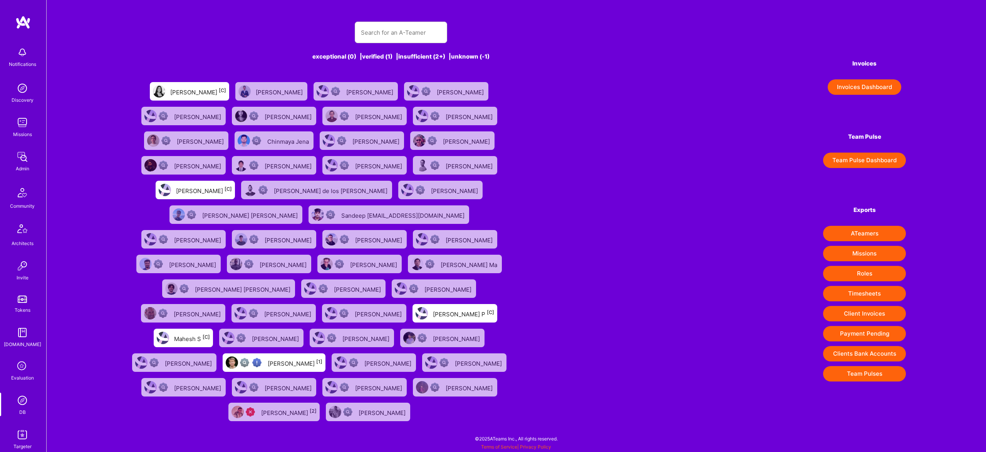
click at [27, 432] on img at bounding box center [22, 434] width 15 height 15
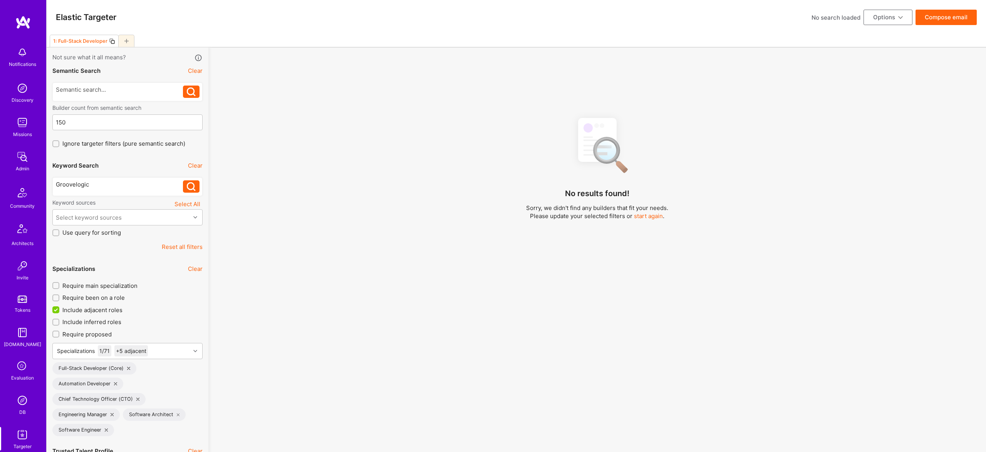
drag, startPoint x: 128, startPoint y: 39, endPoint x: 129, endPoint y: 94, distance: 54.7
click at [128, 39] on icon at bounding box center [126, 41] width 4 height 4
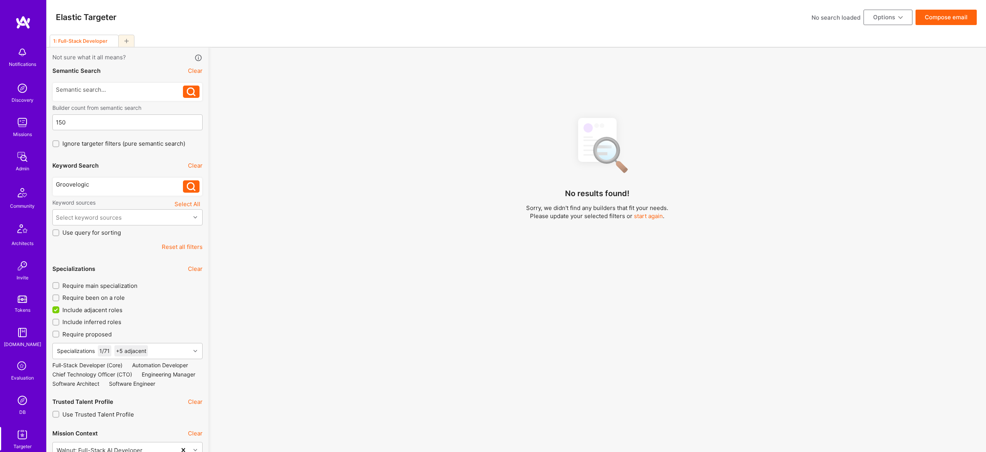
checkbox input "false"
type input "Oct 27"
type input "0"
checkbox input "false"
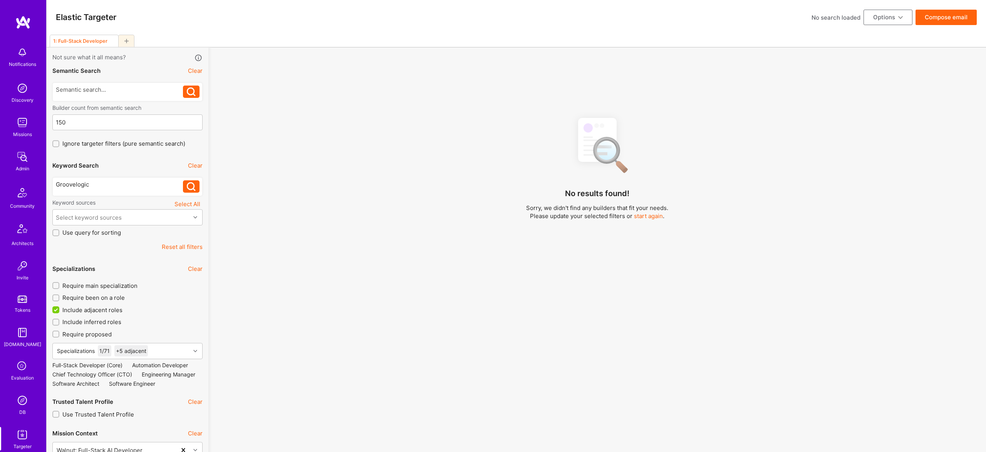
checkbox input "false"
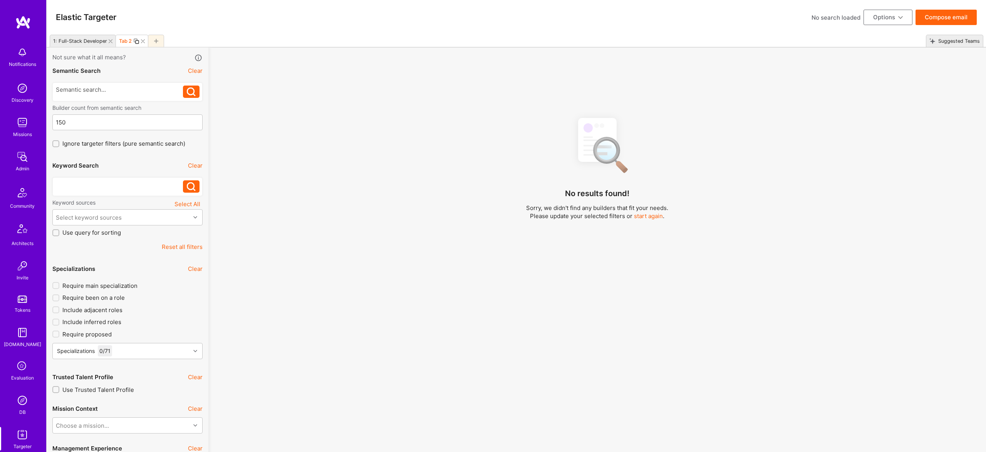
click at [105, 185] on div at bounding box center [120, 184] width 128 height 8
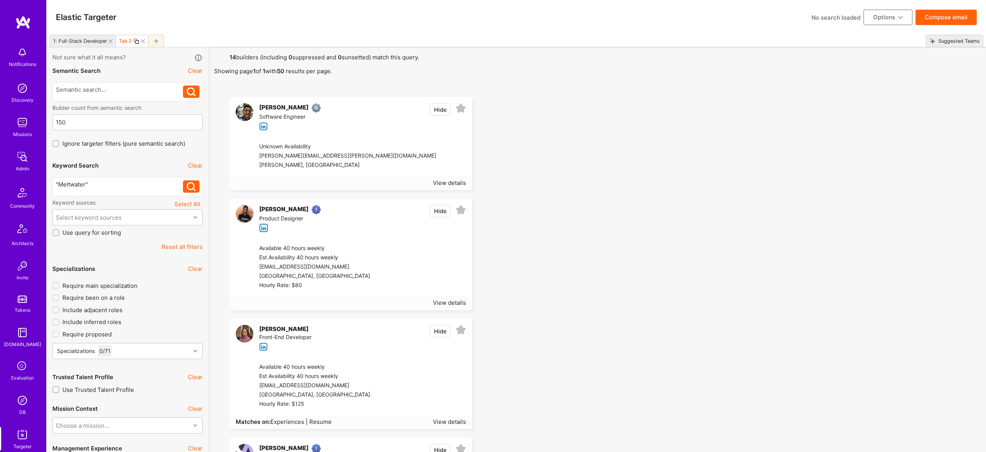
click at [196, 167] on button "Clear" at bounding box center [195, 165] width 15 height 8
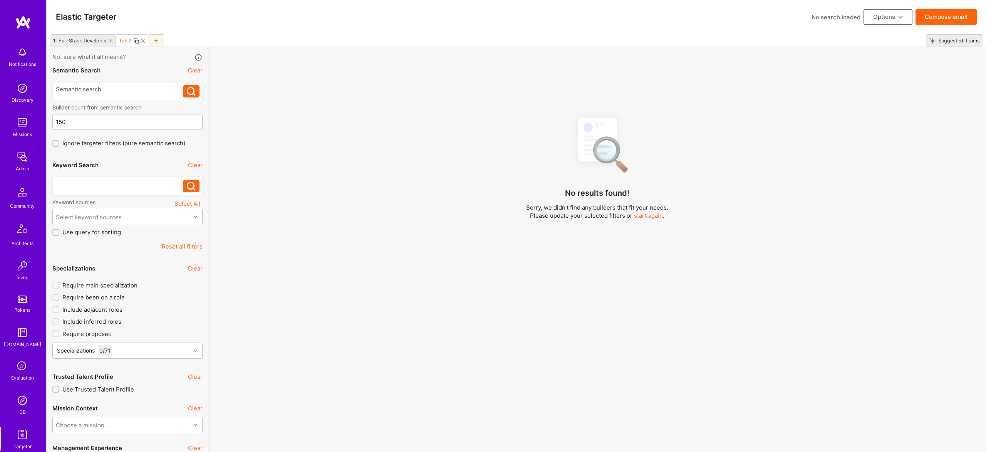
scroll to position [2, 0]
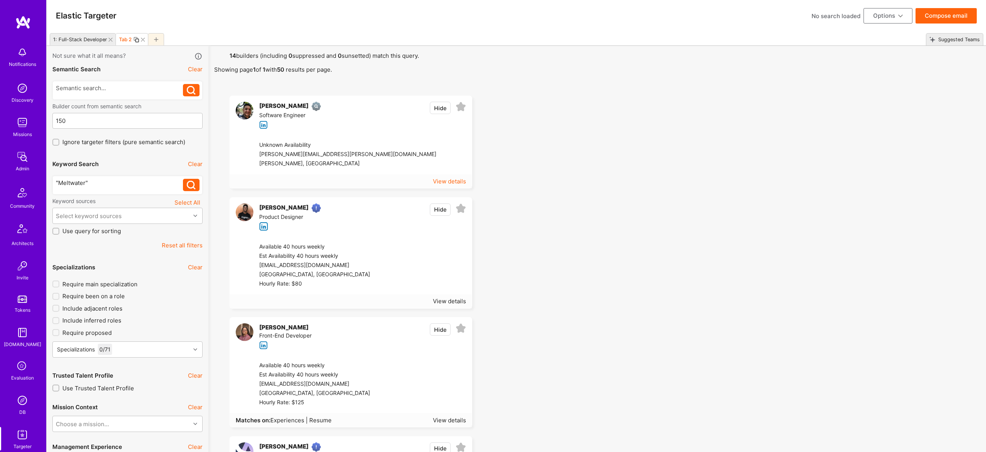
click at [458, 181] on div "View details" at bounding box center [449, 181] width 33 height 8
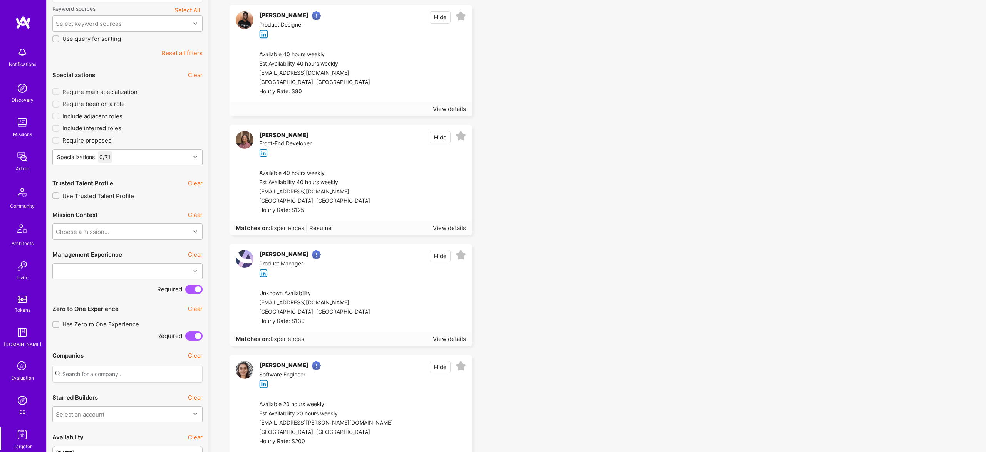
scroll to position [193, 0]
click at [444, 228] on div "View details" at bounding box center [449, 228] width 33 height 8
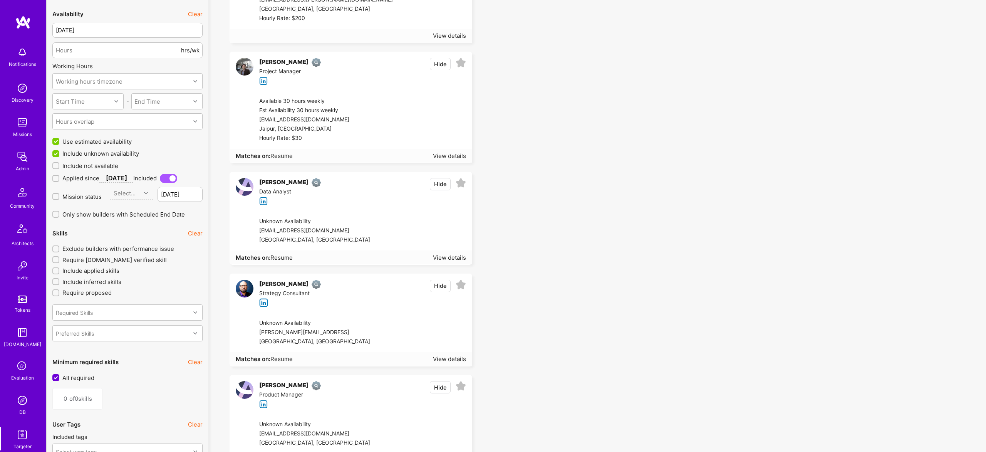
scroll to position [615, 0]
drag, startPoint x: 81, startPoint y: 167, endPoint x: 133, endPoint y: 169, distance: 52.5
click at [80, 167] on span "Include not available" at bounding box center [90, 168] width 56 height 8
click at [59, 167] on input "Include not available" at bounding box center [56, 167] width 5 height 5
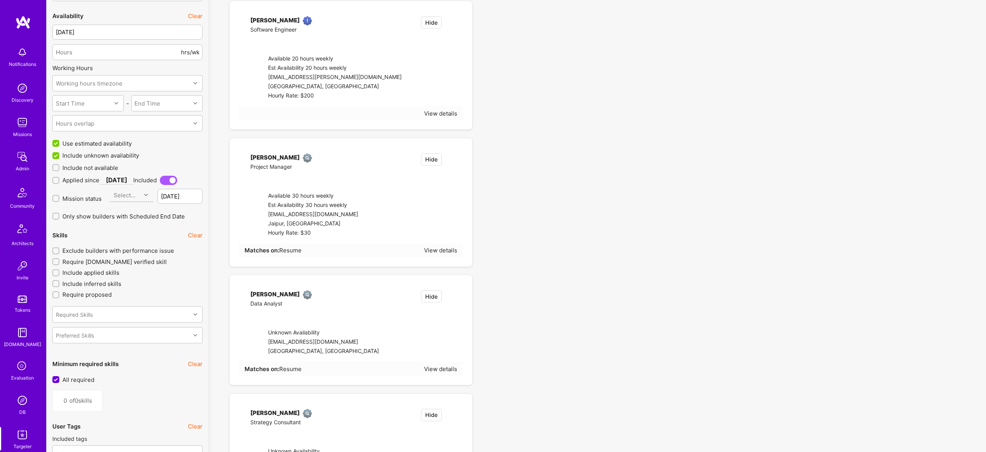
checkbox input "true"
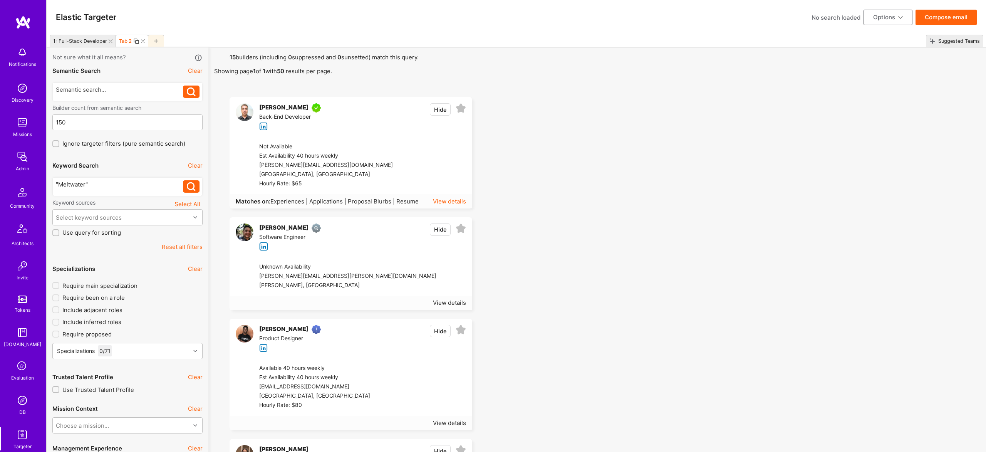
click at [455, 200] on div "View details" at bounding box center [449, 201] width 33 height 8
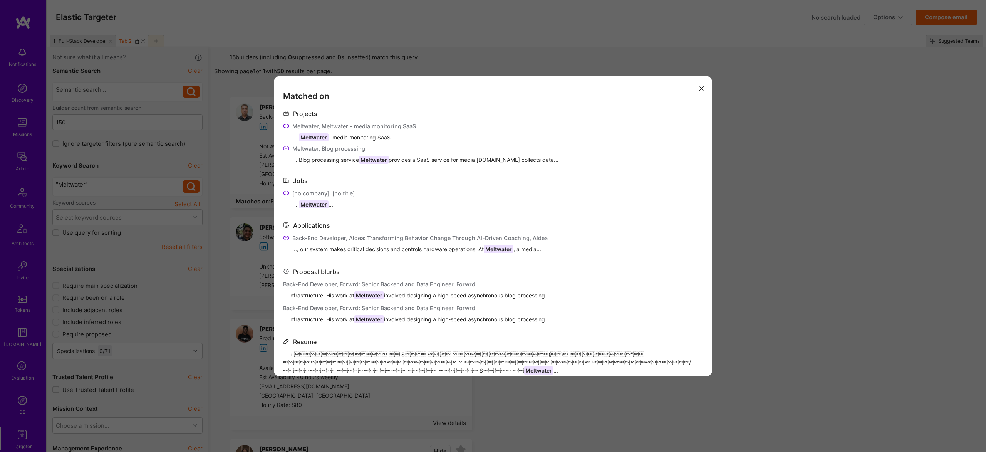
click at [541, 52] on div "Matched on Projects Meltwater, Meltwater - media monitoring SaaS ... Meltwater …" at bounding box center [493, 226] width 986 height 452
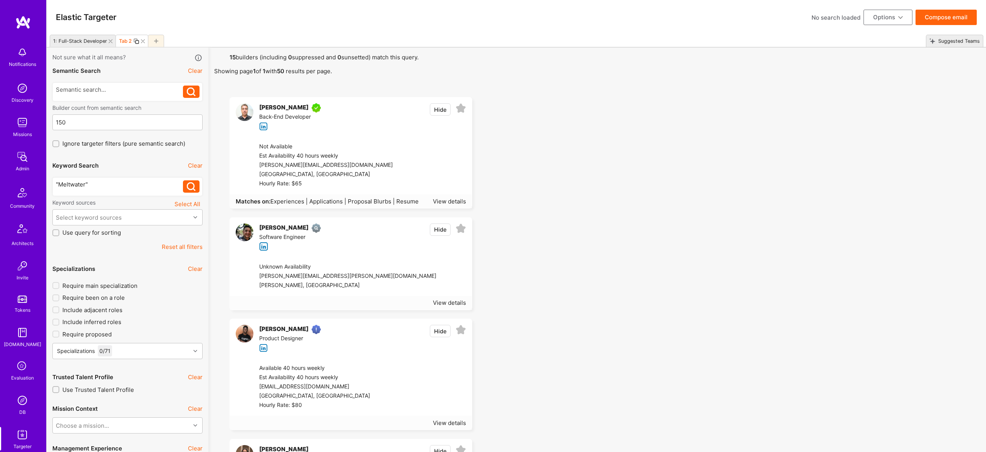
click at [79, 186] on div ""Meltwater"" at bounding box center [120, 184] width 128 height 8
click at [80, 185] on div ""Meltwater"" at bounding box center [120, 184] width 128 height 8
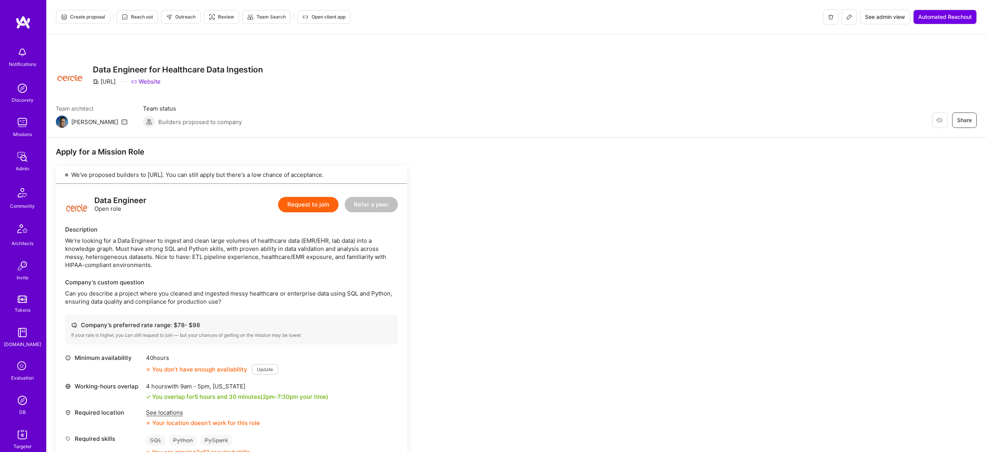
click at [847, 15] on icon at bounding box center [849, 17] width 6 height 6
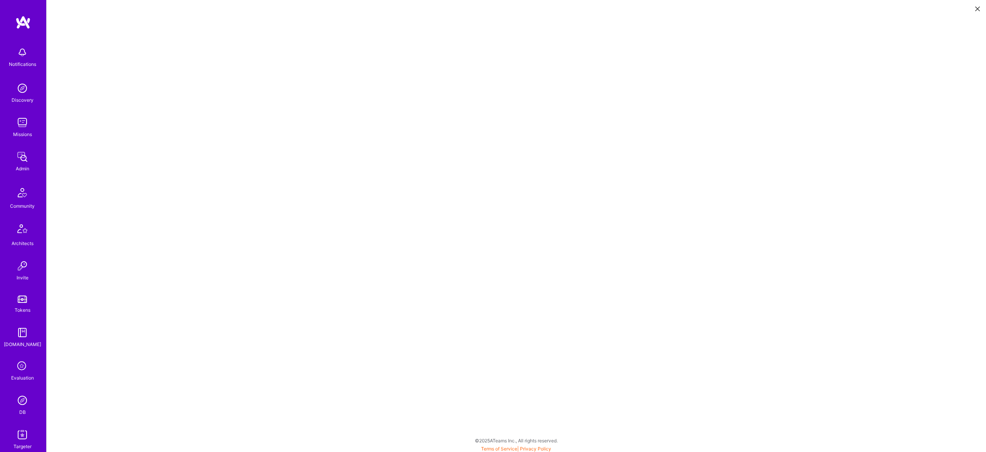
click at [979, 8] on icon at bounding box center [977, 9] width 5 height 5
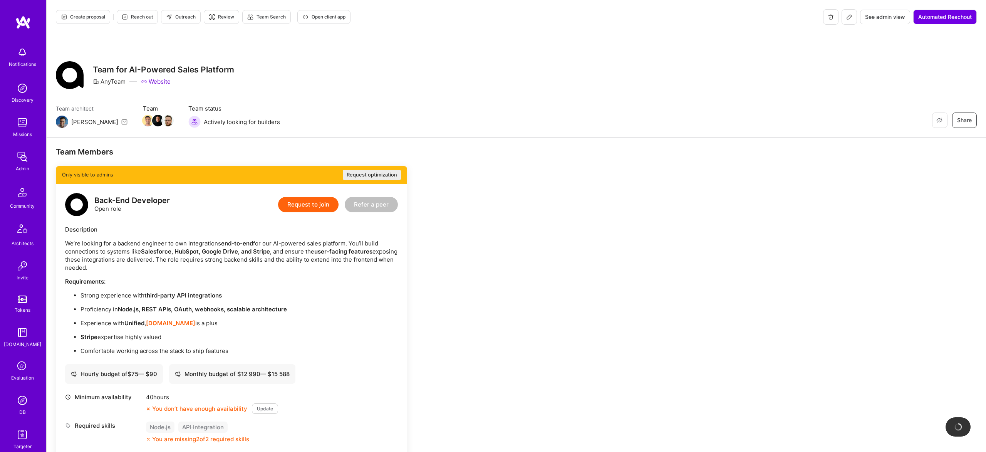
click at [852, 18] on button at bounding box center [849, 16] width 15 height 15
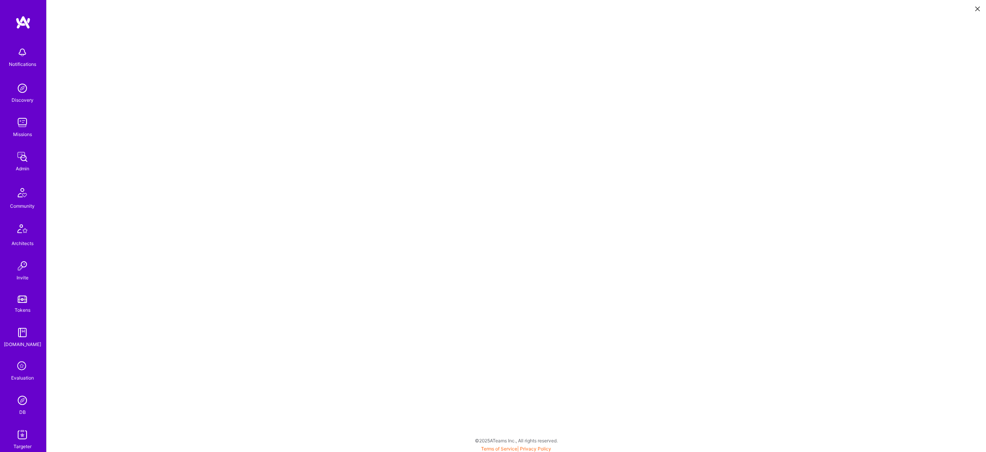
scroll to position [2, 0]
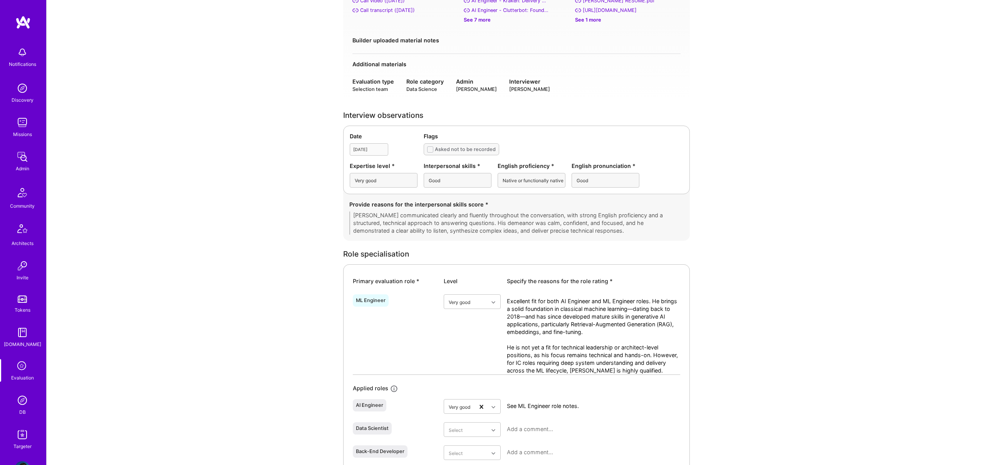
scroll to position [122, 0]
drag, startPoint x: 357, startPoint y: 295, endPoint x: 429, endPoint y: 303, distance: 71.7
click at [429, 303] on div "ML Engineer" at bounding box center [395, 332] width 85 height 80
drag, startPoint x: 346, startPoint y: 406, endPoint x: 389, endPoint y: 412, distance: 42.8
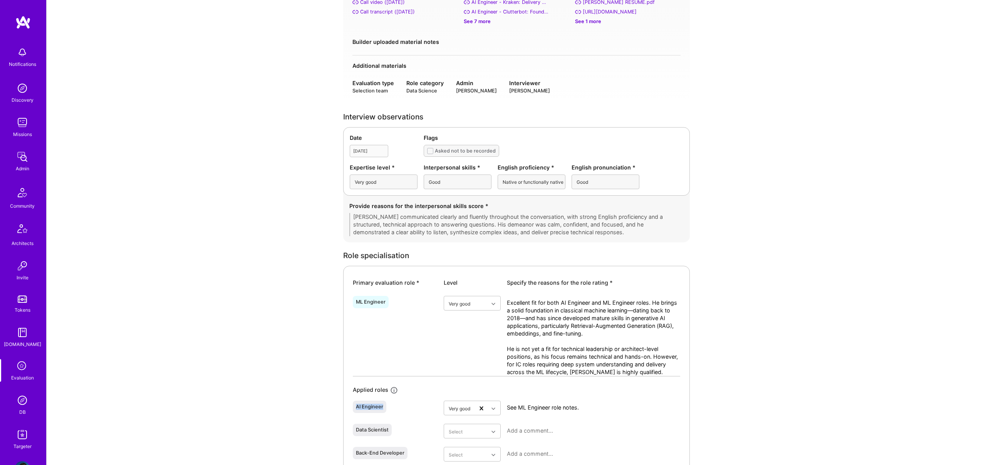
click at [389, 412] on div "Primary evaluation role * Level Specify the reasons for the role rating * ML En…" at bounding box center [516, 415] width 347 height 299
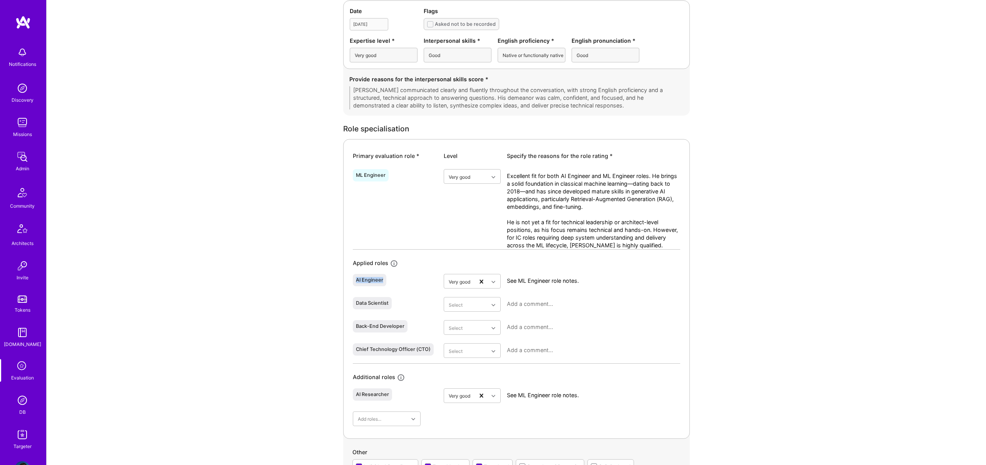
scroll to position [248, 0]
drag, startPoint x: 336, startPoint y: 275, endPoint x: 344, endPoint y: 276, distance: 8.1
drag, startPoint x: 344, startPoint y: 276, endPoint x: 529, endPoint y: 255, distance: 186.2
click at [529, 255] on div "Primary evaluation role * Level Specify the reasons for the role rating * ML En…" at bounding box center [516, 286] width 347 height 299
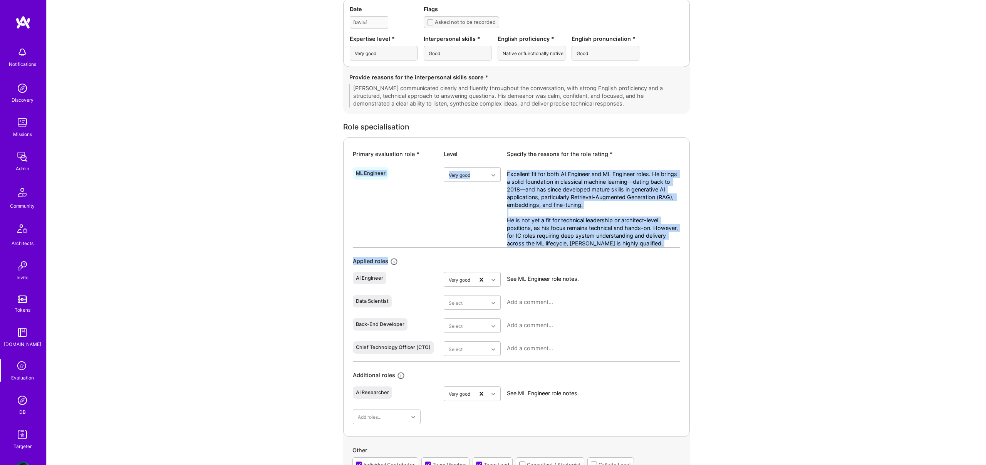
drag, startPoint x: 333, startPoint y: 163, endPoint x: 533, endPoint y: 322, distance: 255.0
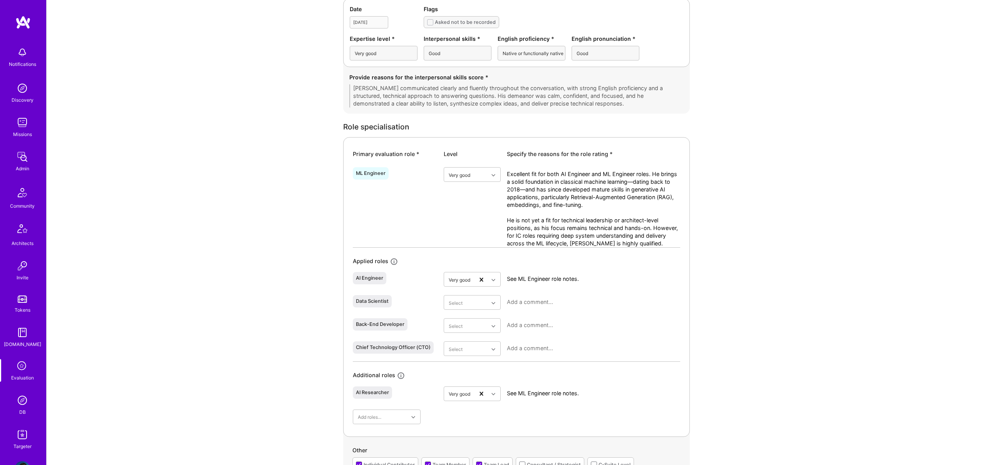
drag, startPoint x: 574, startPoint y: 350, endPoint x: 475, endPoint y: 250, distance: 140.0
click at [410, 177] on div "ML Engineer Very good Excellent fit for both AI Engineer and ML Engineer roles.…" at bounding box center [516, 294] width 327 height 260
drag, startPoint x: 351, startPoint y: 171, endPoint x: 388, endPoint y: 194, distance: 43.3
click at [396, 178] on div "Primary evaluation role * Level Specify the reasons for the role rating * ML En…" at bounding box center [516, 286] width 347 height 299
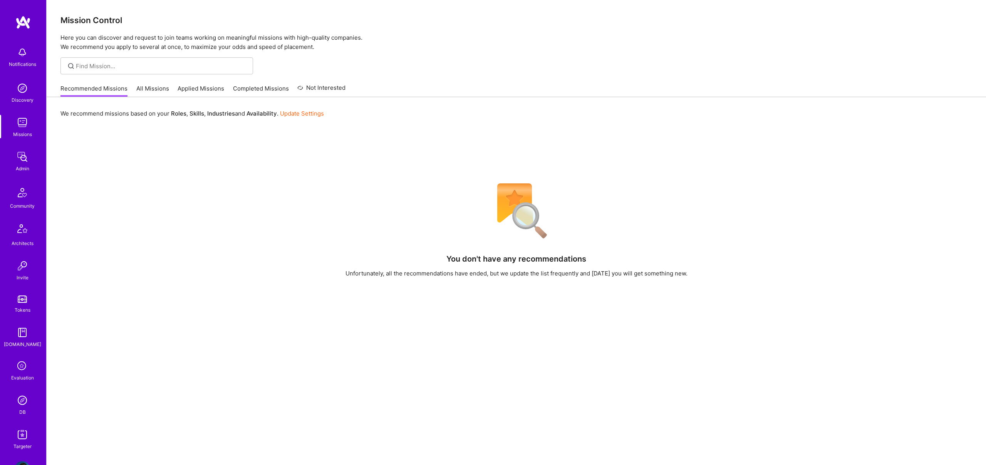
click at [24, 437] on img at bounding box center [22, 434] width 15 height 15
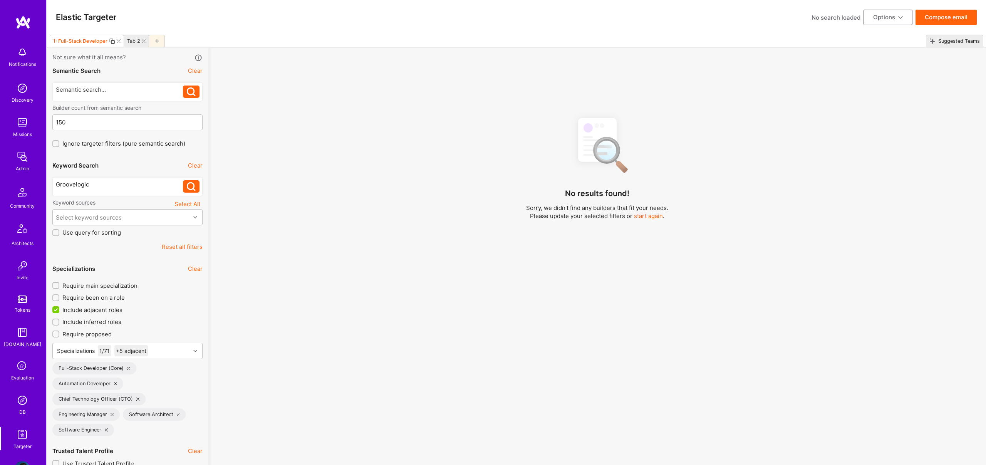
click at [153, 40] on div at bounding box center [157, 41] width 16 height 12
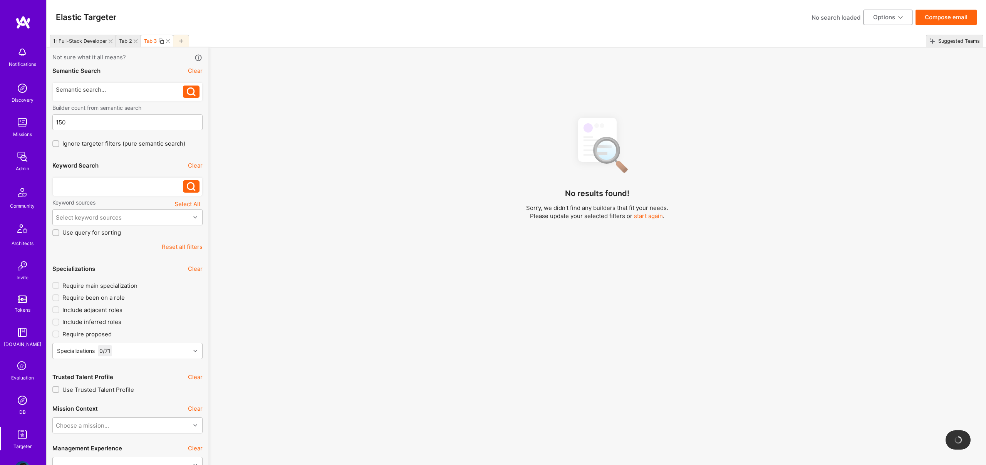
checkbox input "false"
type input "Oct 27"
type input "0"
checkbox input "false"
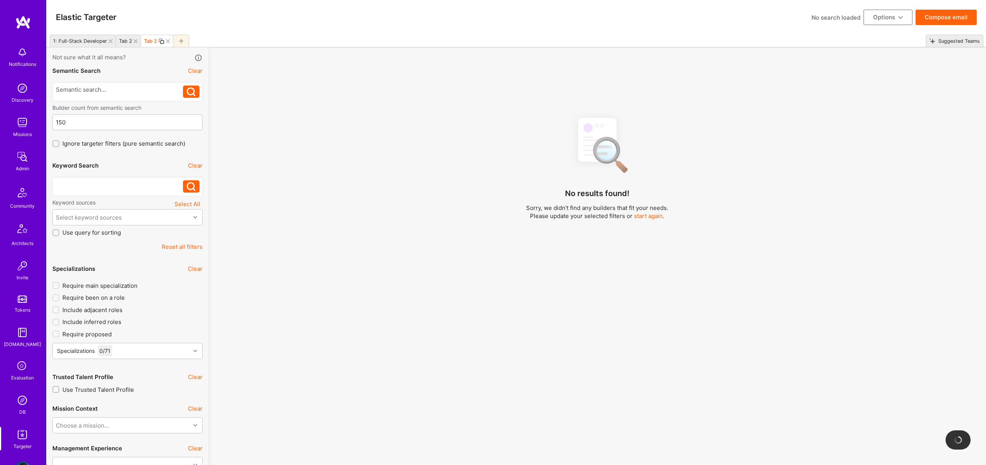
checkbox input "false"
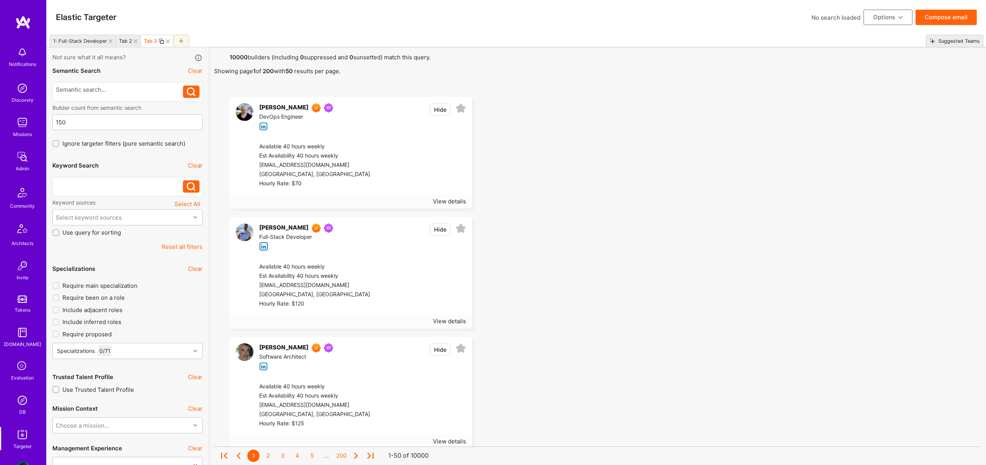
drag, startPoint x: 79, startPoint y: 184, endPoint x: 86, endPoint y: 187, distance: 7.9
click at [79, 184] on div at bounding box center [120, 184] width 128 height 8
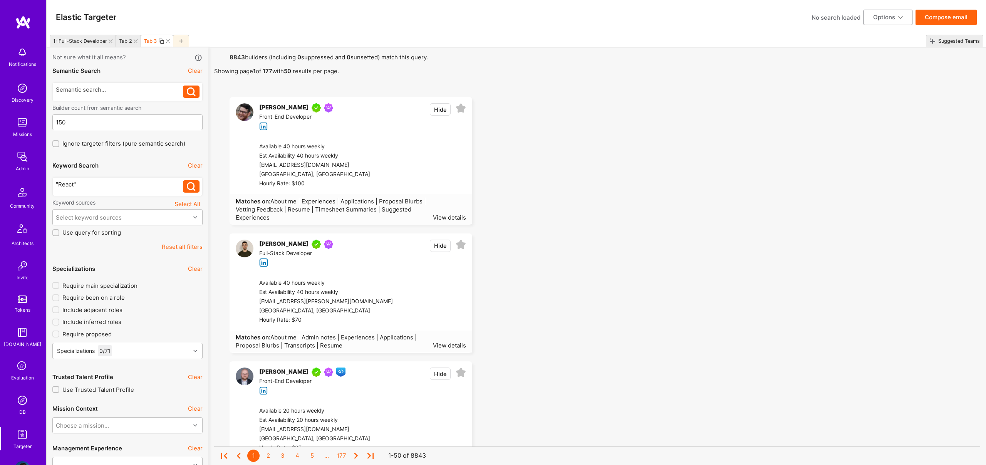
click at [233, 55] on strong "8843" at bounding box center [237, 57] width 15 height 7
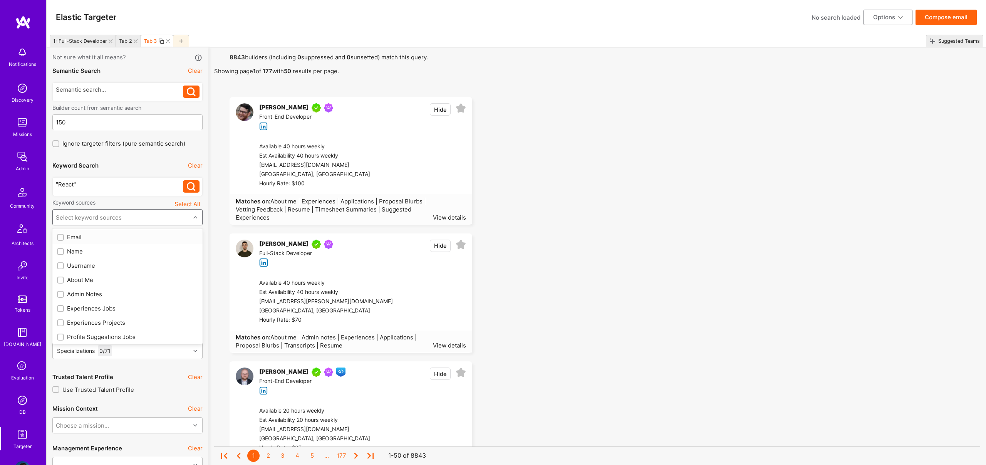
click at [131, 216] on div "Select keyword sources" at bounding box center [122, 217] width 138 height 15
click at [79, 281] on div "About Me" at bounding box center [127, 280] width 141 height 8
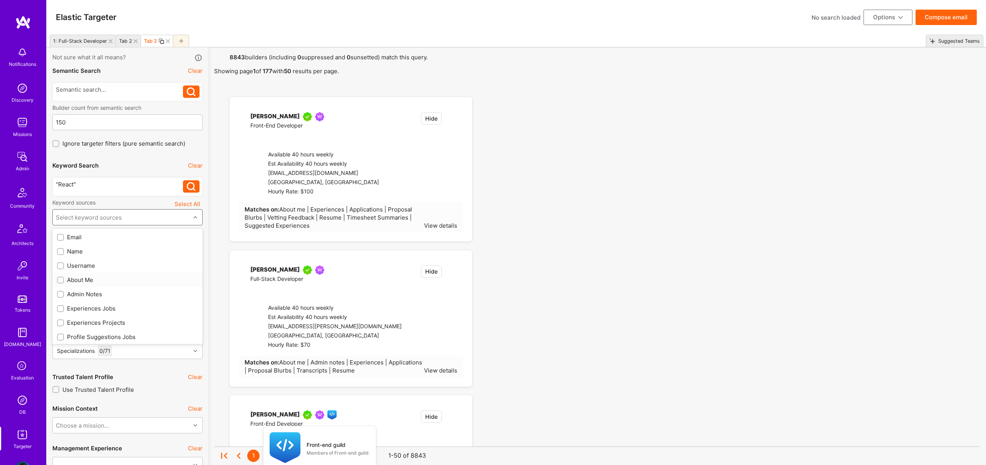
checkbox input "true"
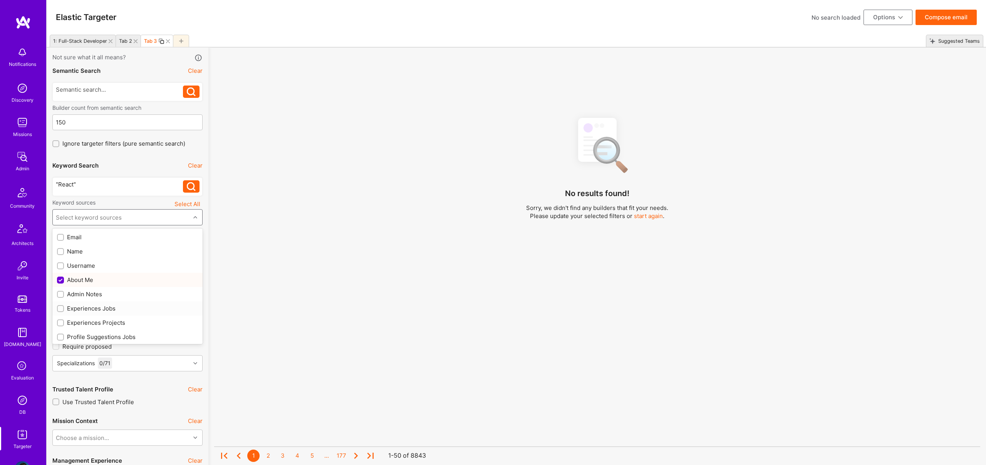
click at [92, 309] on div "Experiences Jobs" at bounding box center [127, 308] width 141 height 8
checkbox input "true"
click at [97, 325] on div "Experiences Projects" at bounding box center [127, 323] width 141 height 8
checkbox input "true"
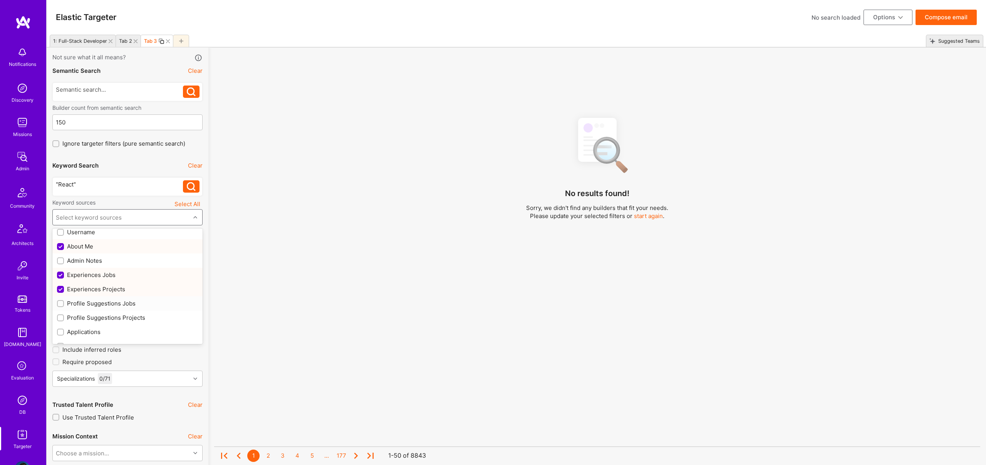
click at [117, 308] on div "Profile Suggestions Jobs" at bounding box center [127, 303] width 150 height 14
checkbox input "true"
click at [122, 315] on div "Profile Suggestions Projects" at bounding box center [127, 318] width 141 height 8
checkbox input "true"
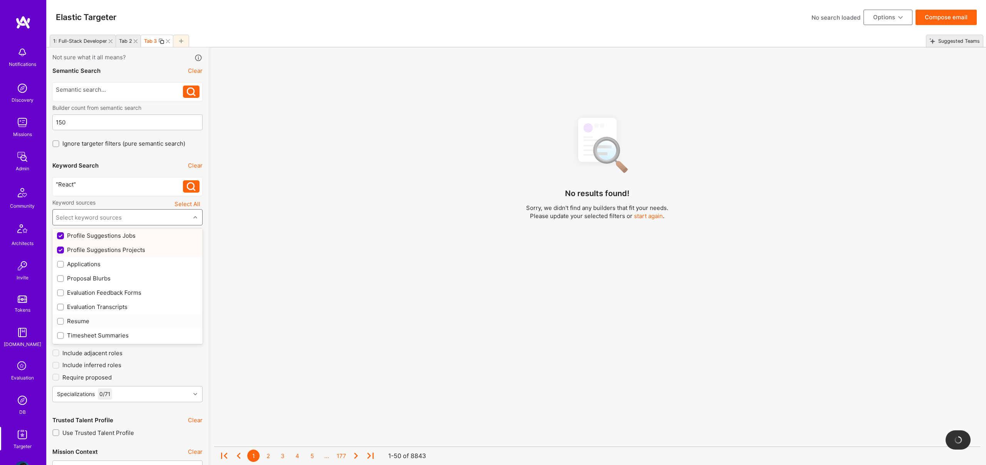
drag, startPoint x: 86, startPoint y: 320, endPoint x: 244, endPoint y: 305, distance: 158.2
click at [87, 319] on div "Resume" at bounding box center [127, 321] width 141 height 8
checkbox input "true"
click at [359, 269] on div "No results found! Sorry, we didn't find any builders that fit your needs. Pleas…" at bounding box center [597, 297] width 766 height 372
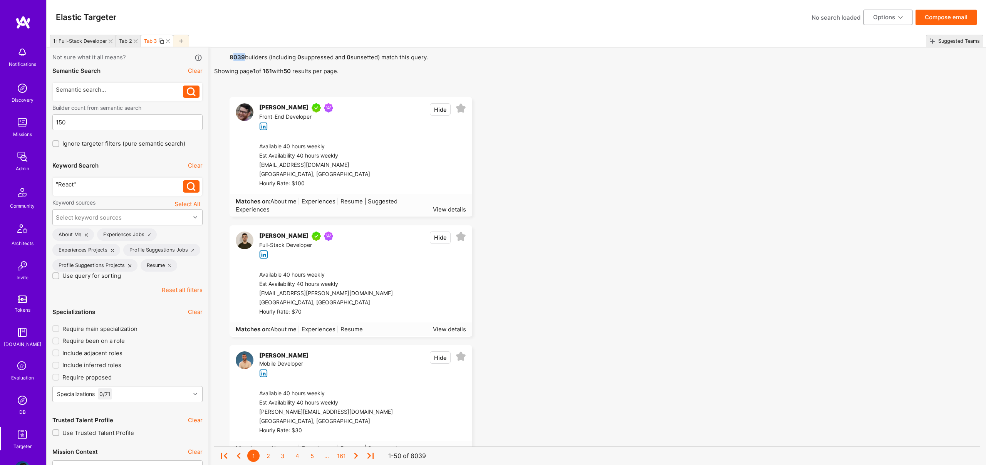
drag, startPoint x: 232, startPoint y: 57, endPoint x: 246, endPoint y: 57, distance: 14.3
click at [244, 56] on strong "8039" at bounding box center [237, 57] width 15 height 7
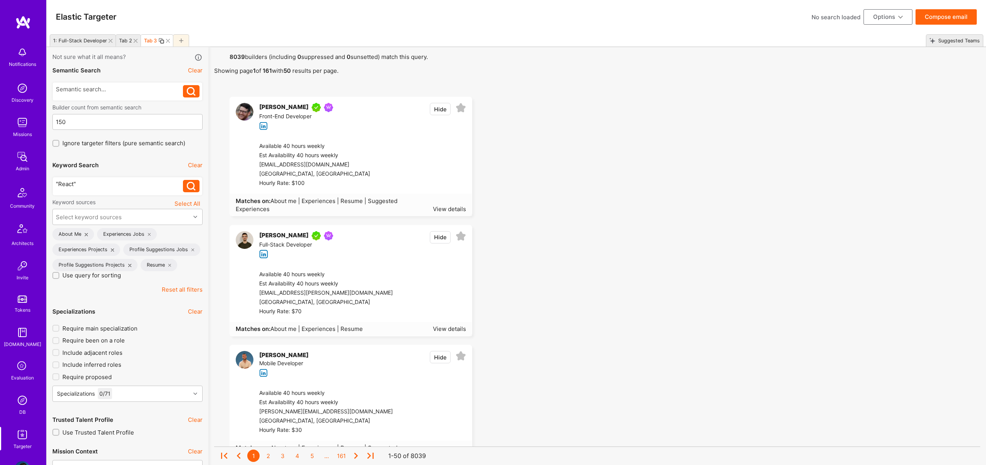
click at [65, 181] on div ""React"" at bounding box center [120, 184] width 128 height 8
click at [68, 183] on div ""React"" at bounding box center [120, 184] width 128 height 8
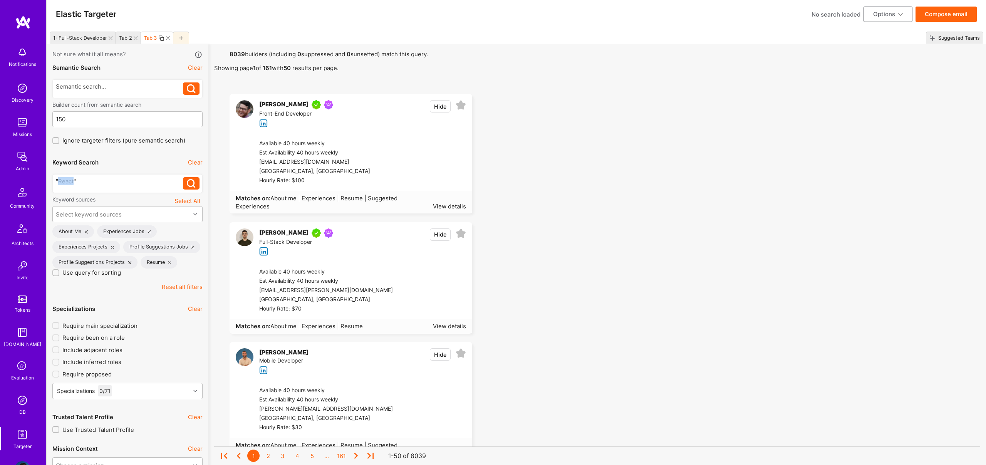
click at [68, 183] on div ""React"" at bounding box center [120, 181] width 128 height 8
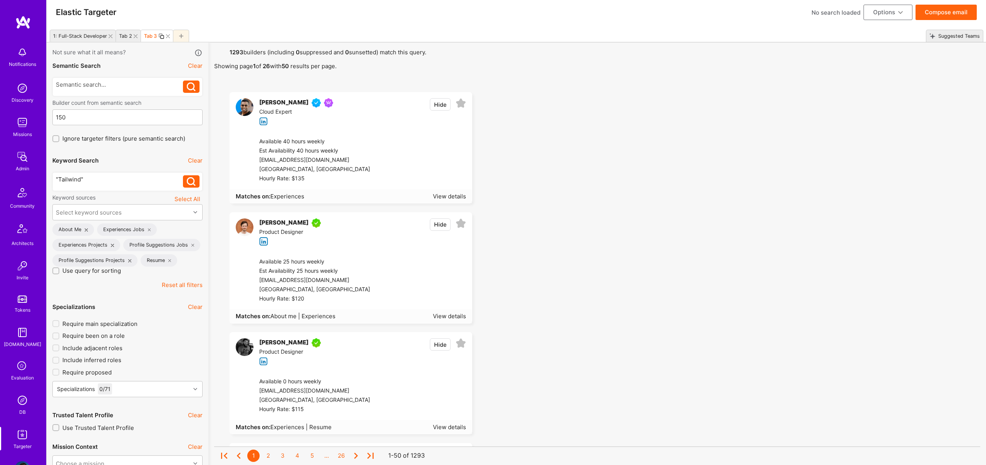
scroll to position [6, 0]
click at [235, 48] on strong "1293" at bounding box center [237, 51] width 14 height 7
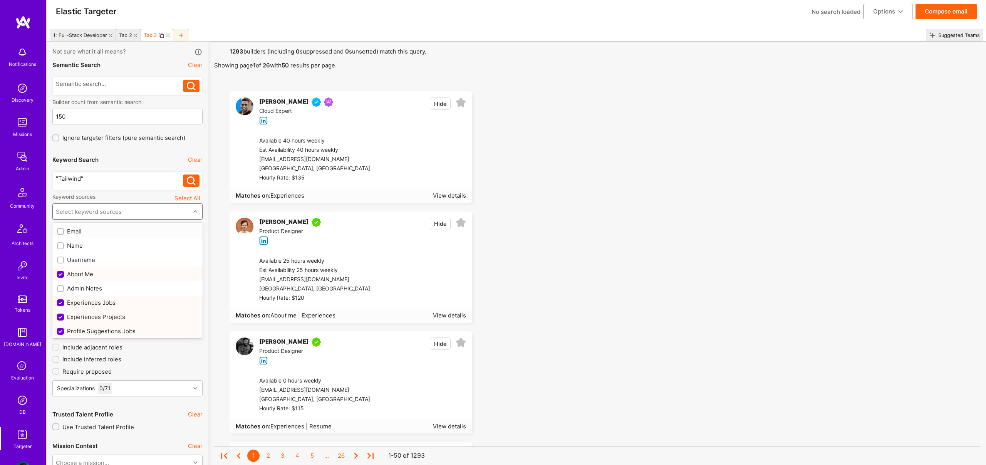
click at [96, 210] on div "Select keyword sources" at bounding box center [89, 212] width 66 height 8
click at [184, 198] on button "Select All" at bounding box center [187, 198] width 30 height 10
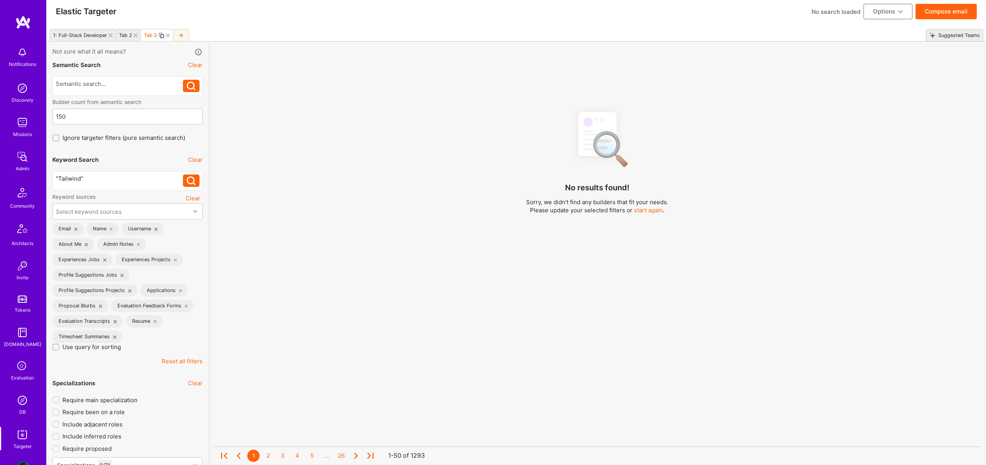
click at [401, 206] on div "No results found! Sorry, we didn't find any builders that fit your needs. Pleas…" at bounding box center [597, 291] width 766 height 372
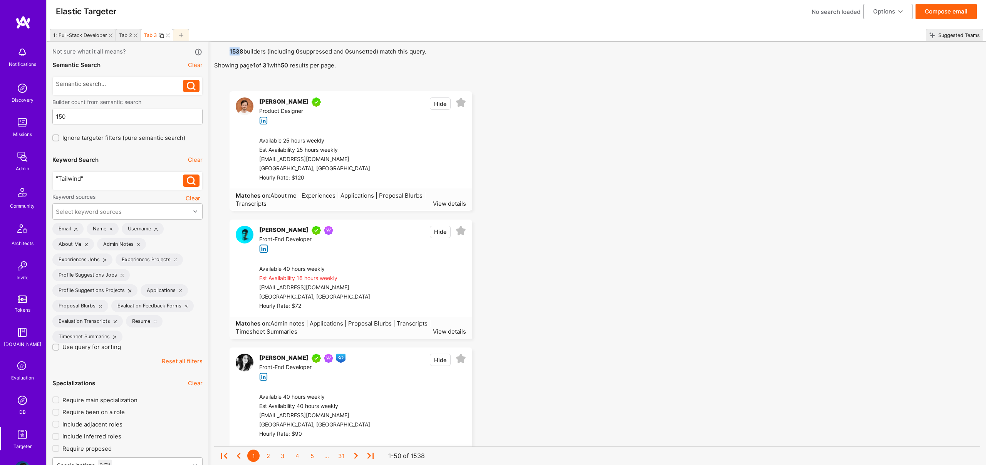
drag, startPoint x: 229, startPoint y: 52, endPoint x: 239, endPoint y: 51, distance: 10.4
click at [115, 175] on div ""Tailwind"" at bounding box center [120, 178] width 128 height 8
click at [448, 203] on div "View details" at bounding box center [449, 204] width 33 height 8
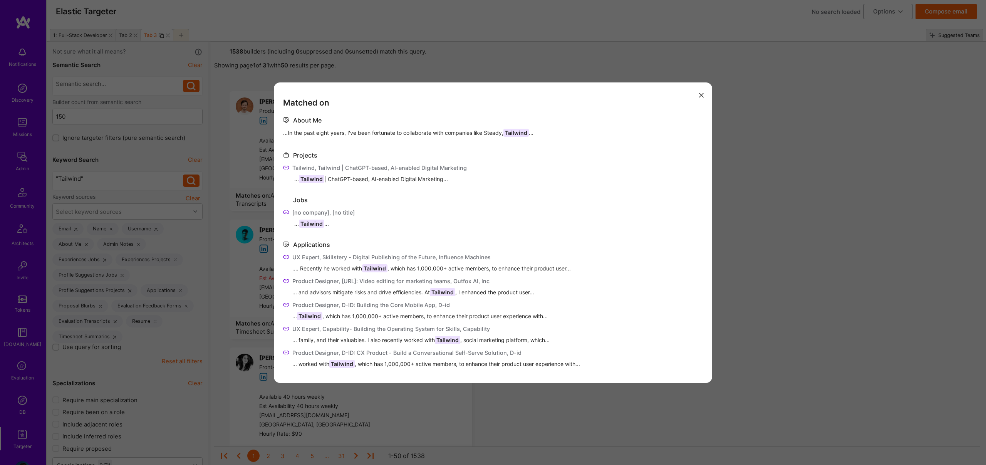
click at [799, 196] on div "Matched on About Me ...In the past eight years, I've been fortunate to collabor…" at bounding box center [493, 232] width 986 height 465
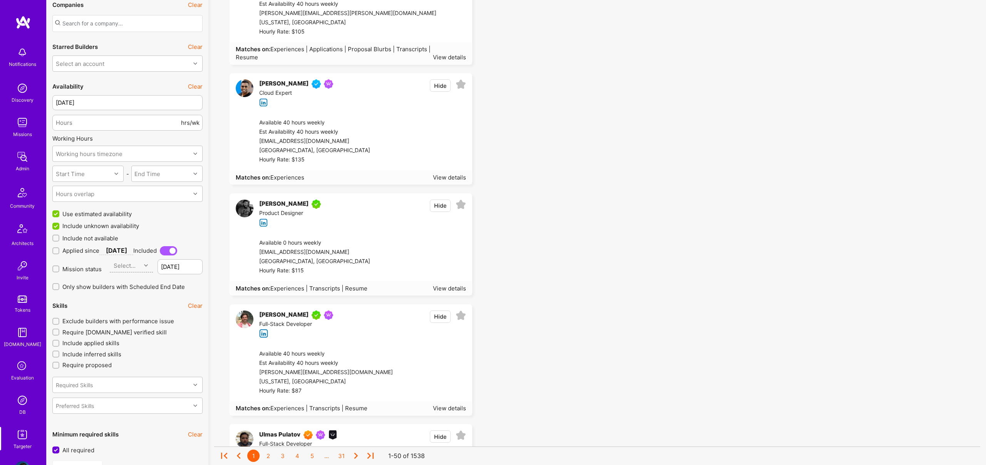
scroll to position [663, 0]
click at [454, 180] on div "View details" at bounding box center [449, 179] width 33 height 8
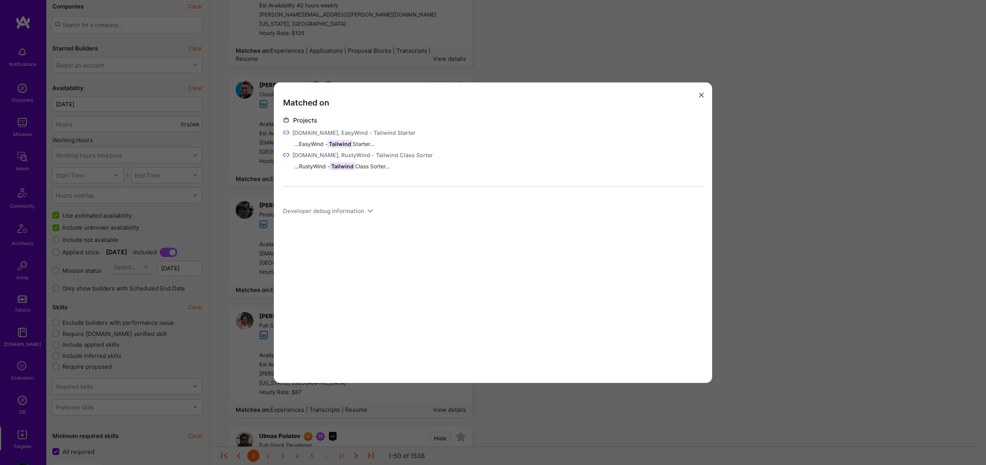
drag, startPoint x: 799, startPoint y: 166, endPoint x: 568, endPoint y: 194, distance: 232.7
click at [797, 166] on div "Matched on Projects Opensource.com, EasyWind - Tailwind Starter ...EasyWind - T…" at bounding box center [493, 232] width 986 height 465
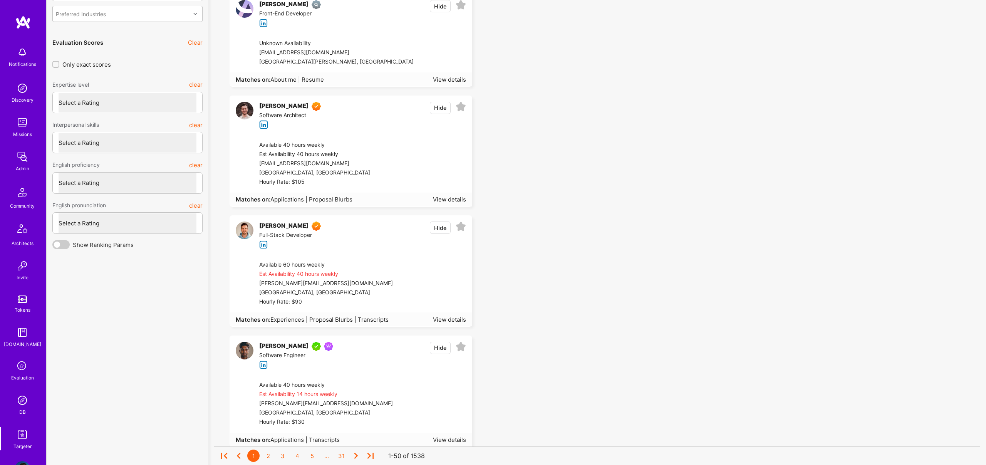
scroll to position [2200, 0]
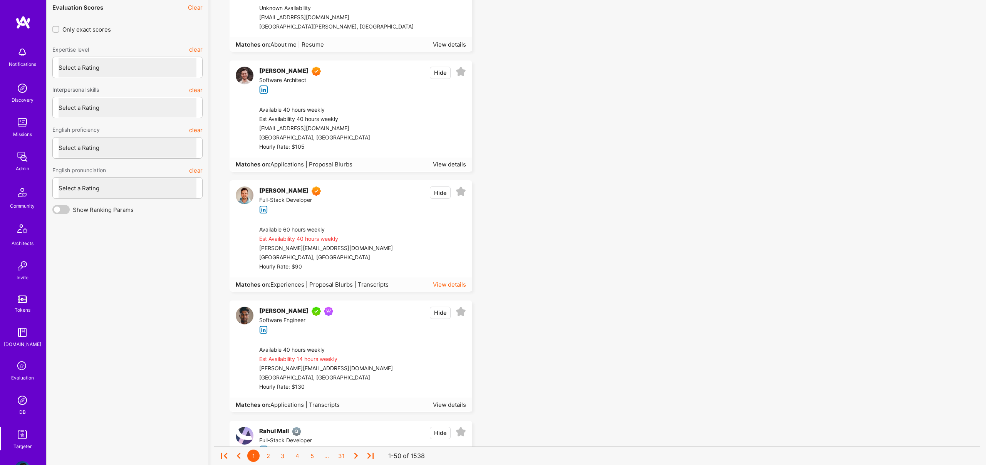
click at [455, 285] on div "View details" at bounding box center [449, 284] width 33 height 8
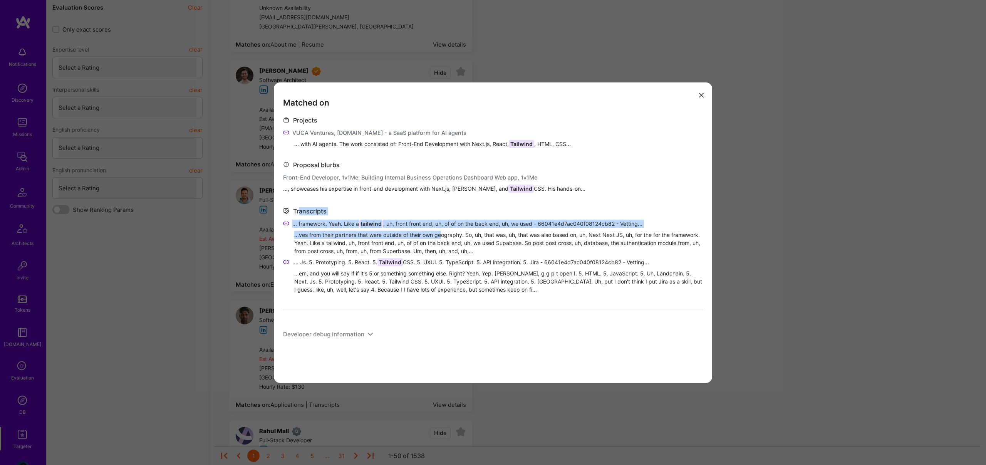
drag, startPoint x: 299, startPoint y: 213, endPoint x: 444, endPoint y: 238, distance: 147.4
click at [443, 237] on div "Transcripts ... framework. Yeah. Like a tailwind , uh, front front end, uh, of …" at bounding box center [493, 249] width 420 height 87
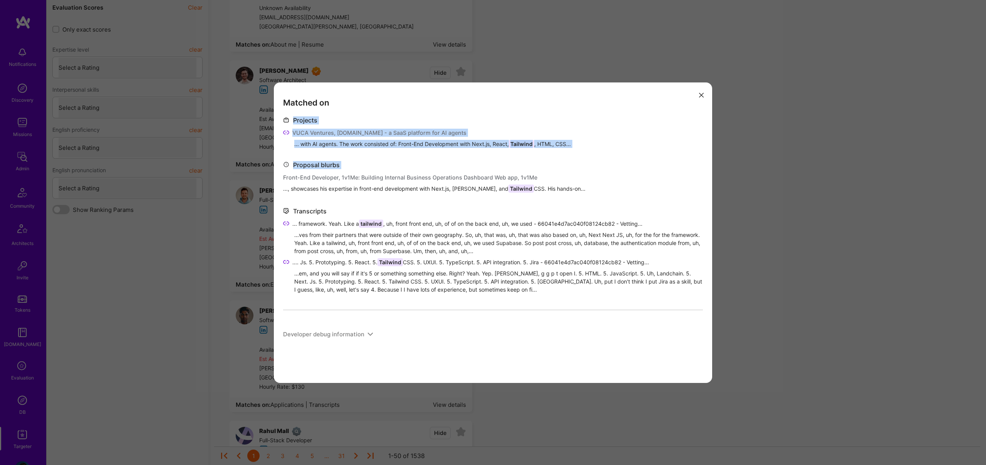
drag, startPoint x: 291, startPoint y: 111, endPoint x: 588, endPoint y: 165, distance: 301.9
click at [588, 165] on div "Matched on Projects VUCA Ventures, Bestyy.com - a SaaS platform for AI agents .…" at bounding box center [493, 232] width 438 height 300
click at [473, 144] on div "... with AI agents. The work consisted of: Front-End Development with Next.js, …" at bounding box center [498, 144] width 409 height 8
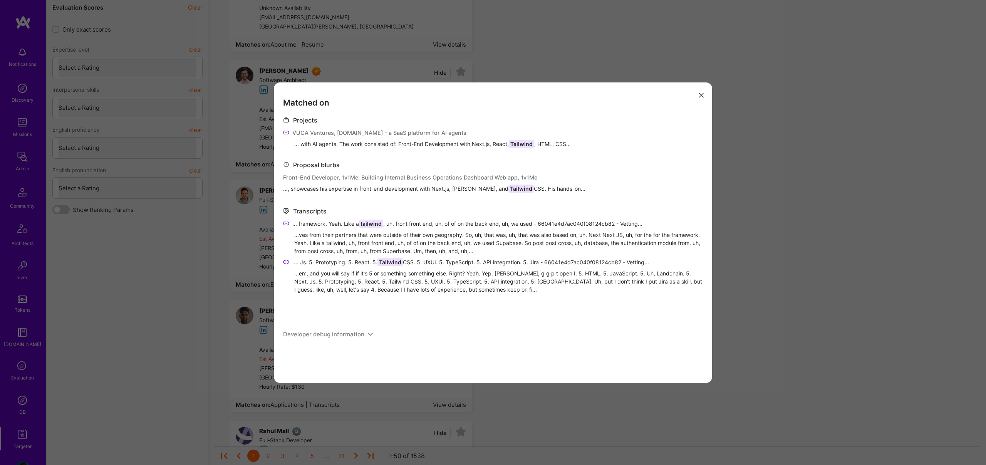
drag, startPoint x: 505, startPoint y: 144, endPoint x: 515, endPoint y: 144, distance: 9.7
click at [506, 144] on div "... with AI agents. The work consisted of: Front-End Development with Next.js, …" at bounding box center [498, 144] width 409 height 8
click at [515, 144] on span "Tailwind" at bounding box center [521, 144] width 25 height 8
click at [516, 143] on span "Tailwind" at bounding box center [521, 144] width 25 height 8
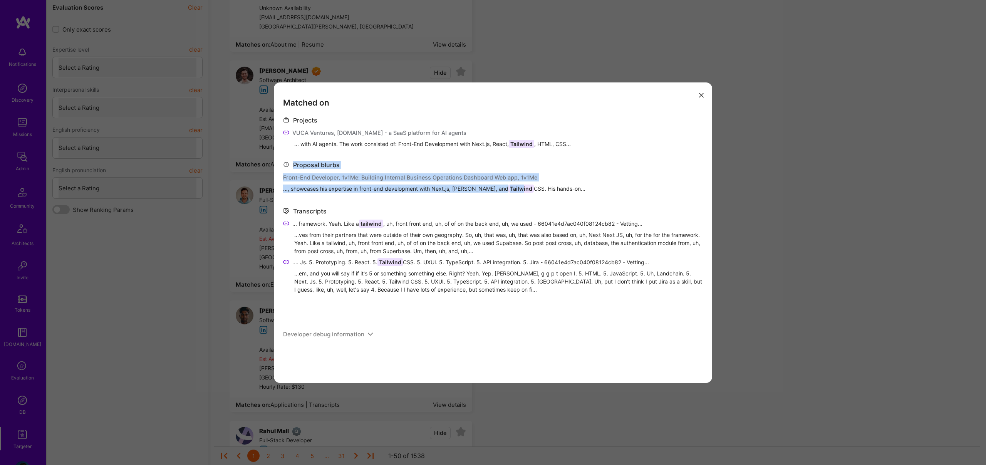
drag, startPoint x: 295, startPoint y: 151, endPoint x: 497, endPoint y: 185, distance: 205.6
click at [497, 185] on div "Projects VUCA Ventures, Bestyy.com - a SaaS platform for AI agents ... with AI …" at bounding box center [493, 229] width 420 height 227
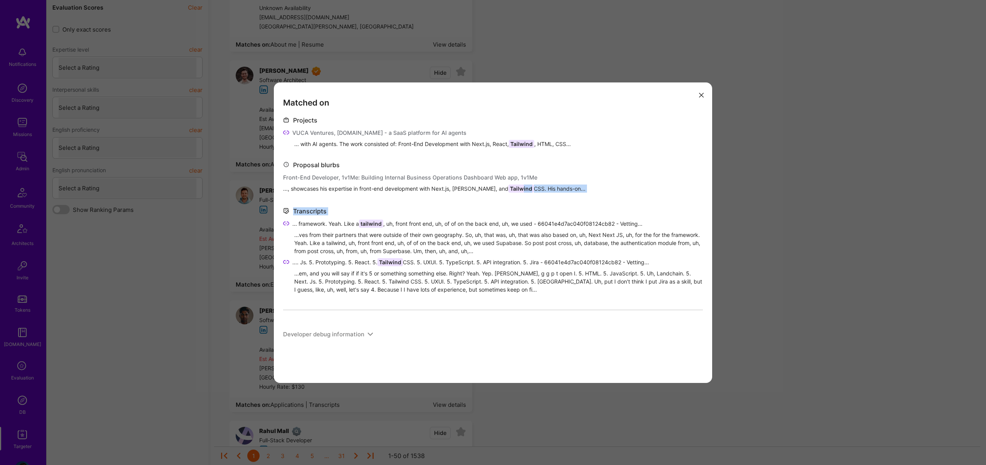
drag, startPoint x: 497, startPoint y: 185, endPoint x: 514, endPoint y: 176, distance: 18.8
click at [535, 188] on span "..., showcases his expertise in front-end development with Next.js, React, and …" at bounding box center [434, 189] width 302 height 8
click at [307, 155] on div "Projects VUCA Ventures, Bestyy.com - a SaaS platform for AI agents ... with AI …" at bounding box center [493, 229] width 420 height 227
drag, startPoint x: 300, startPoint y: 158, endPoint x: 604, endPoint y: 158, distance: 303.2
click at [621, 165] on div "Projects VUCA Ventures, Bestyy.com - a SaaS platform for AI agents ... with AI …" at bounding box center [493, 229] width 420 height 227
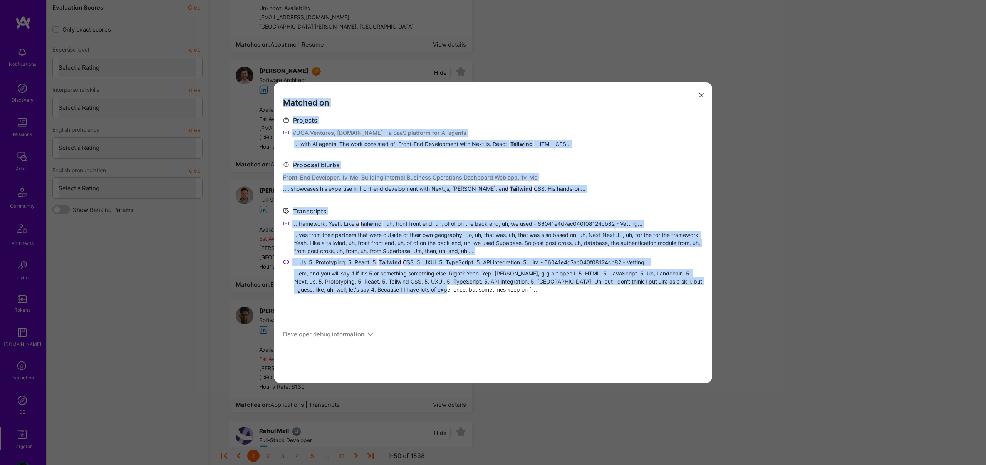
drag, startPoint x: 384, startPoint y: 235, endPoint x: 436, endPoint y: 286, distance: 72.7
click at [435, 288] on div "Matched on Projects VUCA Ventures, Bestyy.com - a SaaS platform for AI agents .…" at bounding box center [493, 232] width 986 height 465
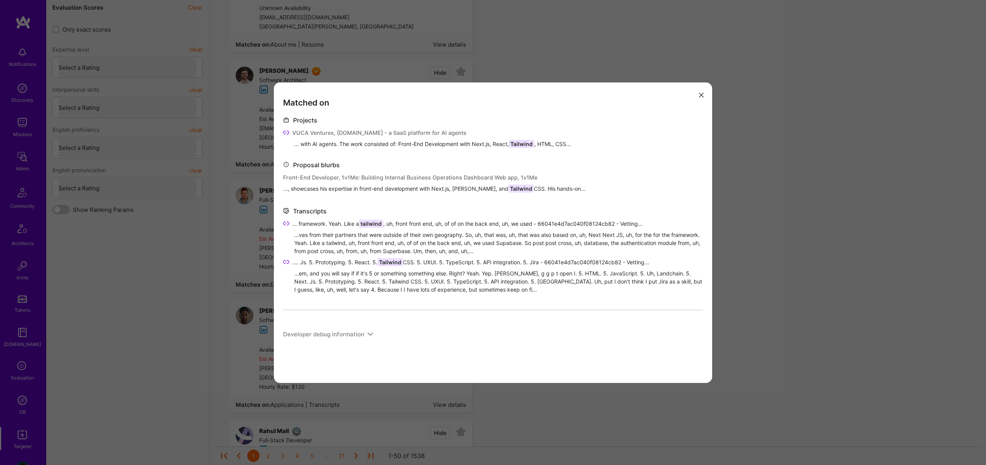
click at [445, 289] on div "...em, and you will say if if it's 5 or something something else. Right? Yeah. …" at bounding box center [498, 281] width 409 height 24
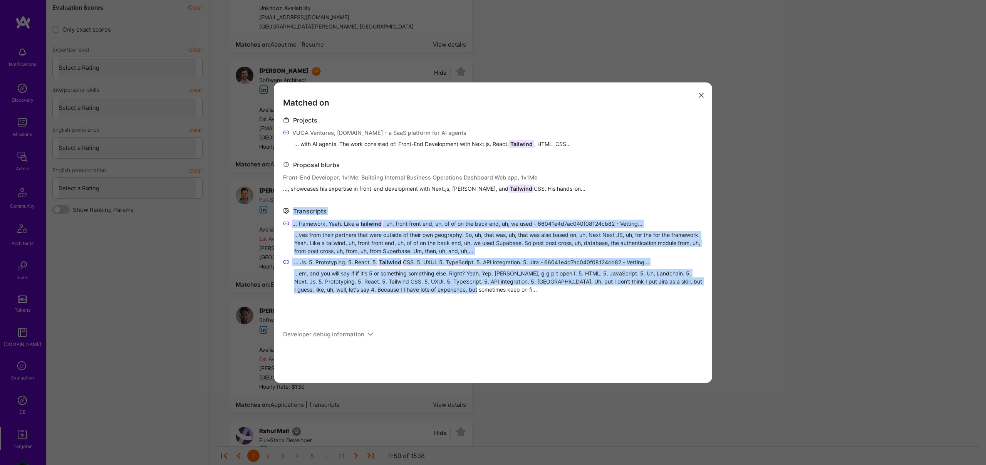
drag, startPoint x: 428, startPoint y: 267, endPoint x: 300, endPoint y: 205, distance: 142.0
click at [300, 205] on div "Projects VUCA Ventures, Bestyy.com - a SaaS platform for AI agents ... with AI …" at bounding box center [493, 229] width 420 height 227
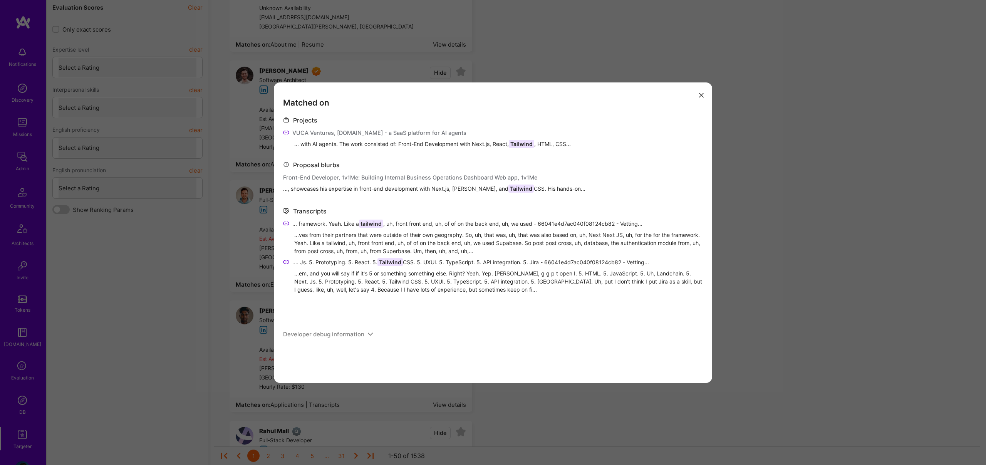
click at [626, 392] on div "Matched on Projects VUCA Ventures, Bestyy.com - a SaaS platform for AI agents .…" at bounding box center [493, 232] width 986 height 465
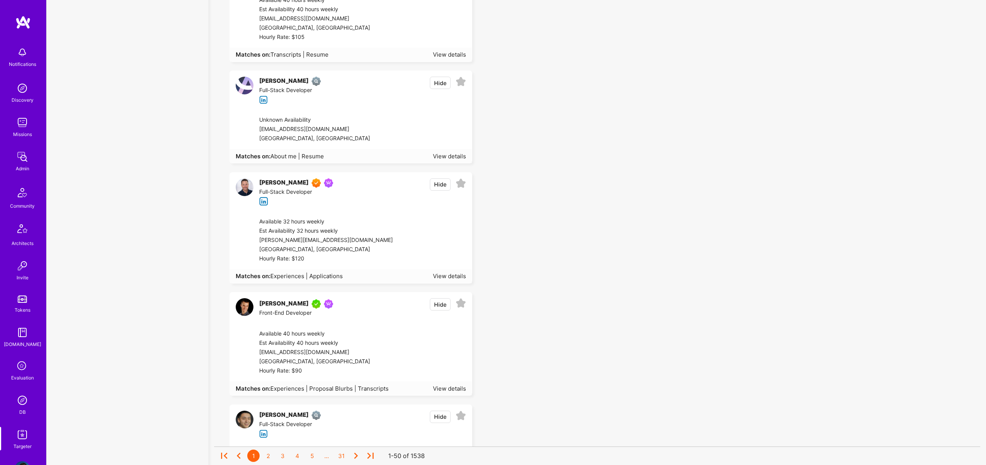
scroll to position [5426, 0]
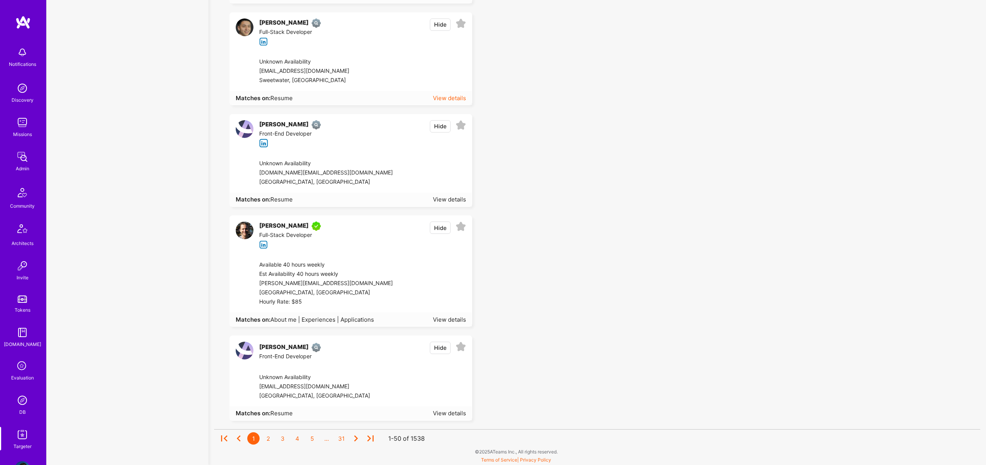
click at [450, 96] on div "View details" at bounding box center [449, 98] width 33 height 8
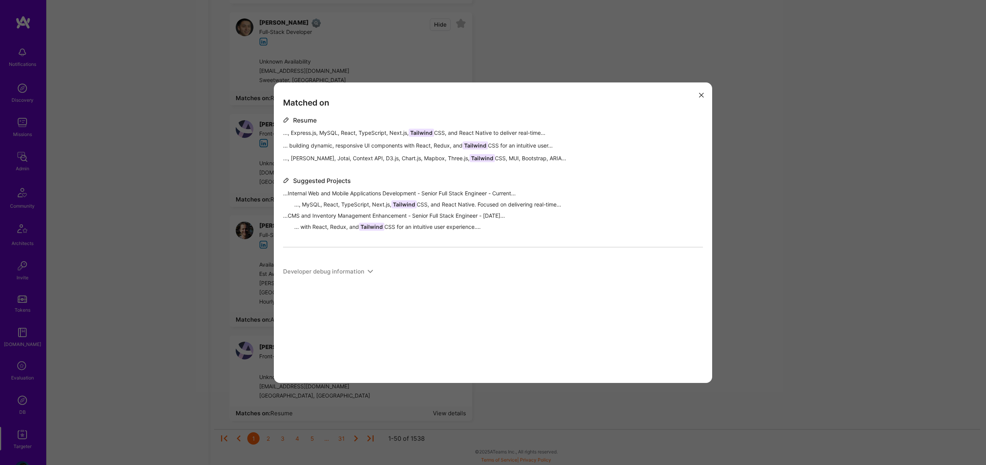
click at [608, 58] on div "Matched on Resume ..., Express.js, MySQL, React, TypeScript, Next.js, Tailwind …" at bounding box center [493, 232] width 986 height 465
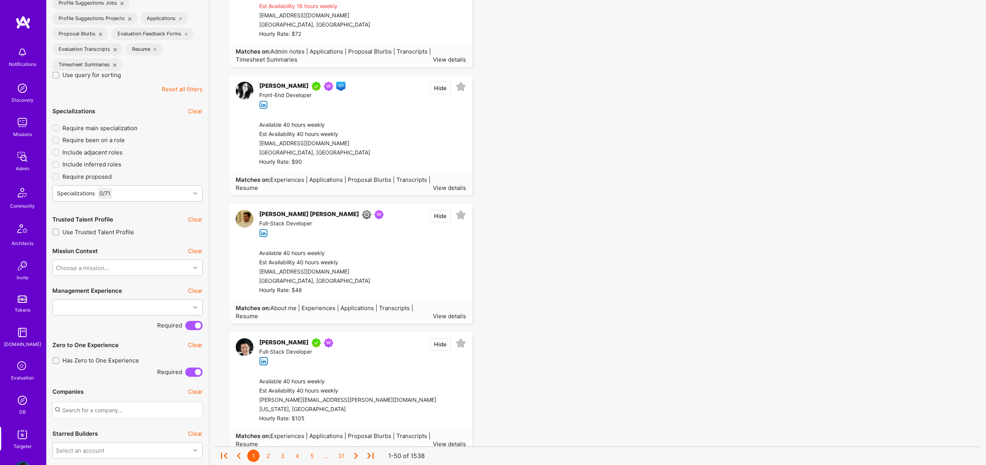
scroll to position [0, 0]
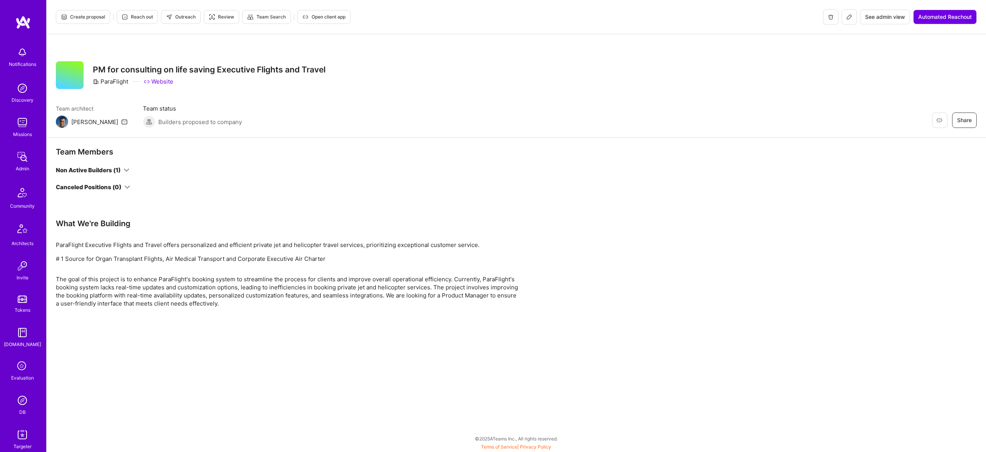
click at [126, 174] on div "Non Active Builders (1)" at bounding box center [93, 170] width 74 height 8
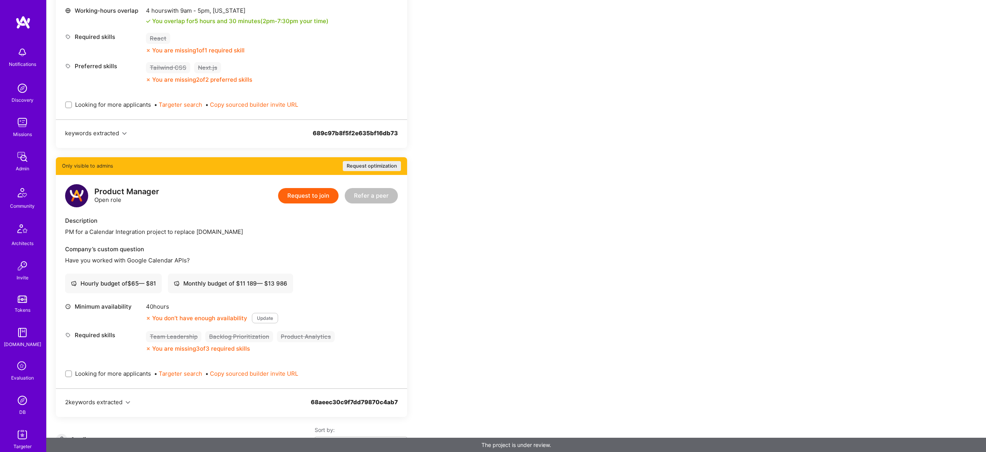
scroll to position [931, 0]
